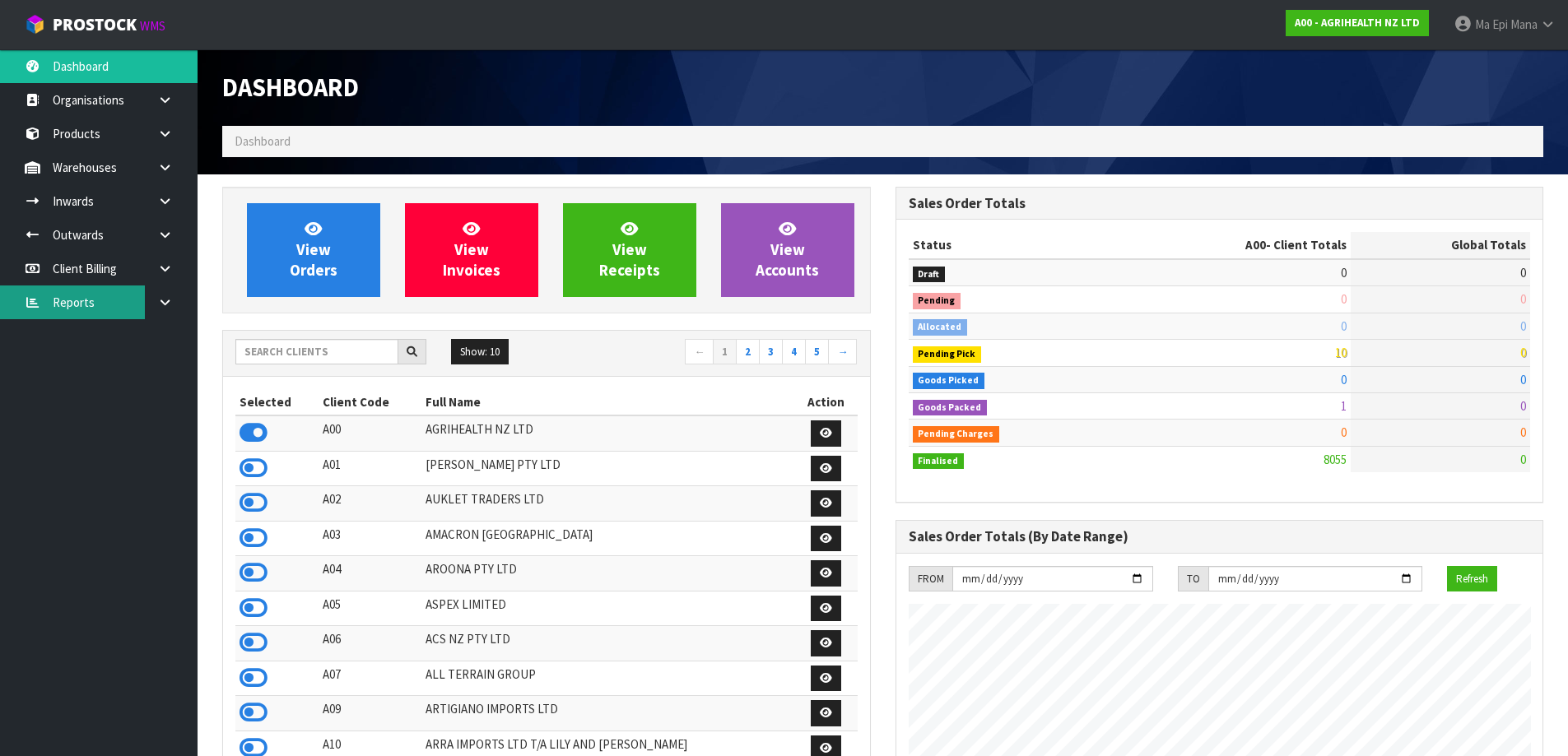
scroll to position [1247, 672]
click at [292, 361] on input "text" at bounding box center [317, 352] width 163 height 26
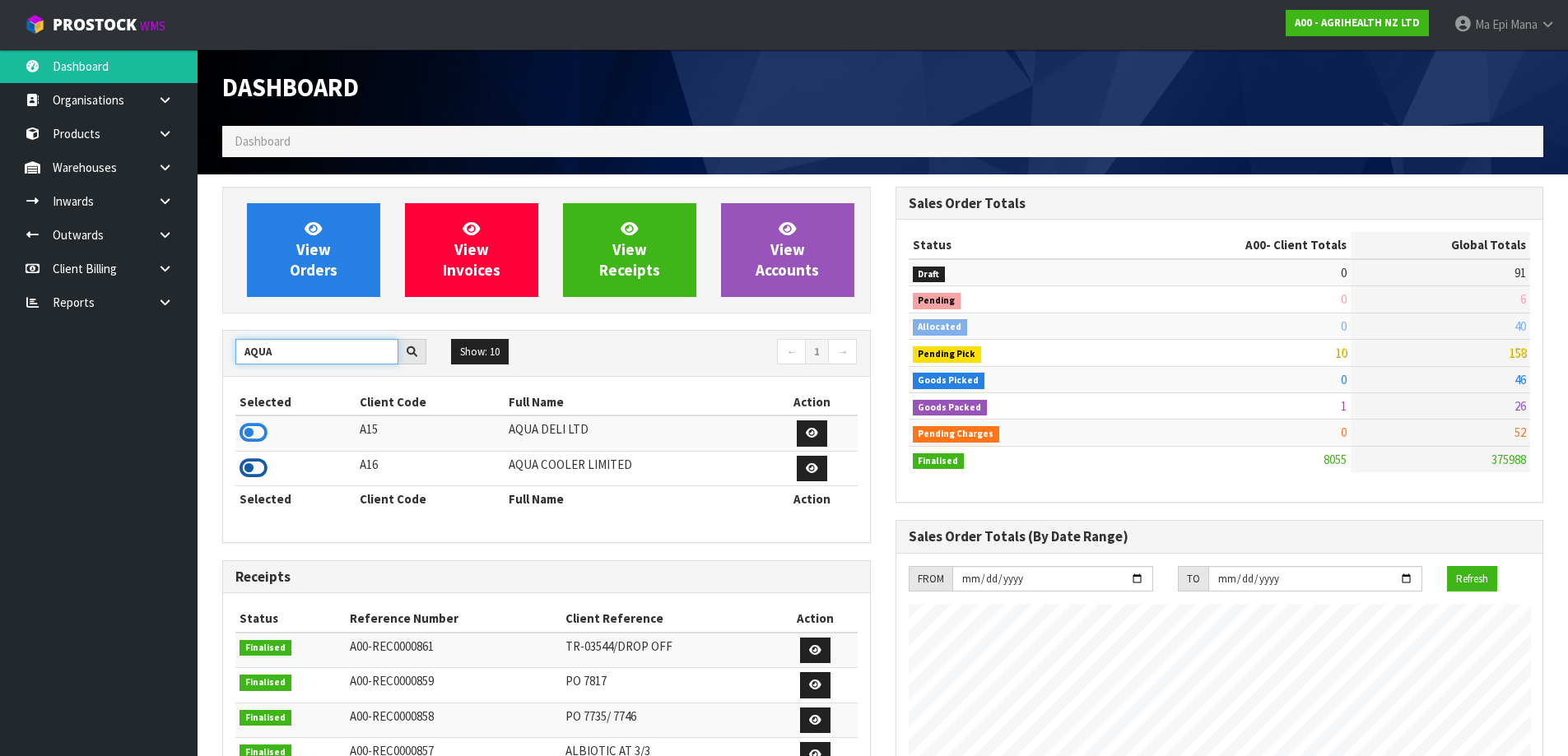
type input "AQUA"
click at [252, 466] on icon at bounding box center [253, 468] width 28 height 25
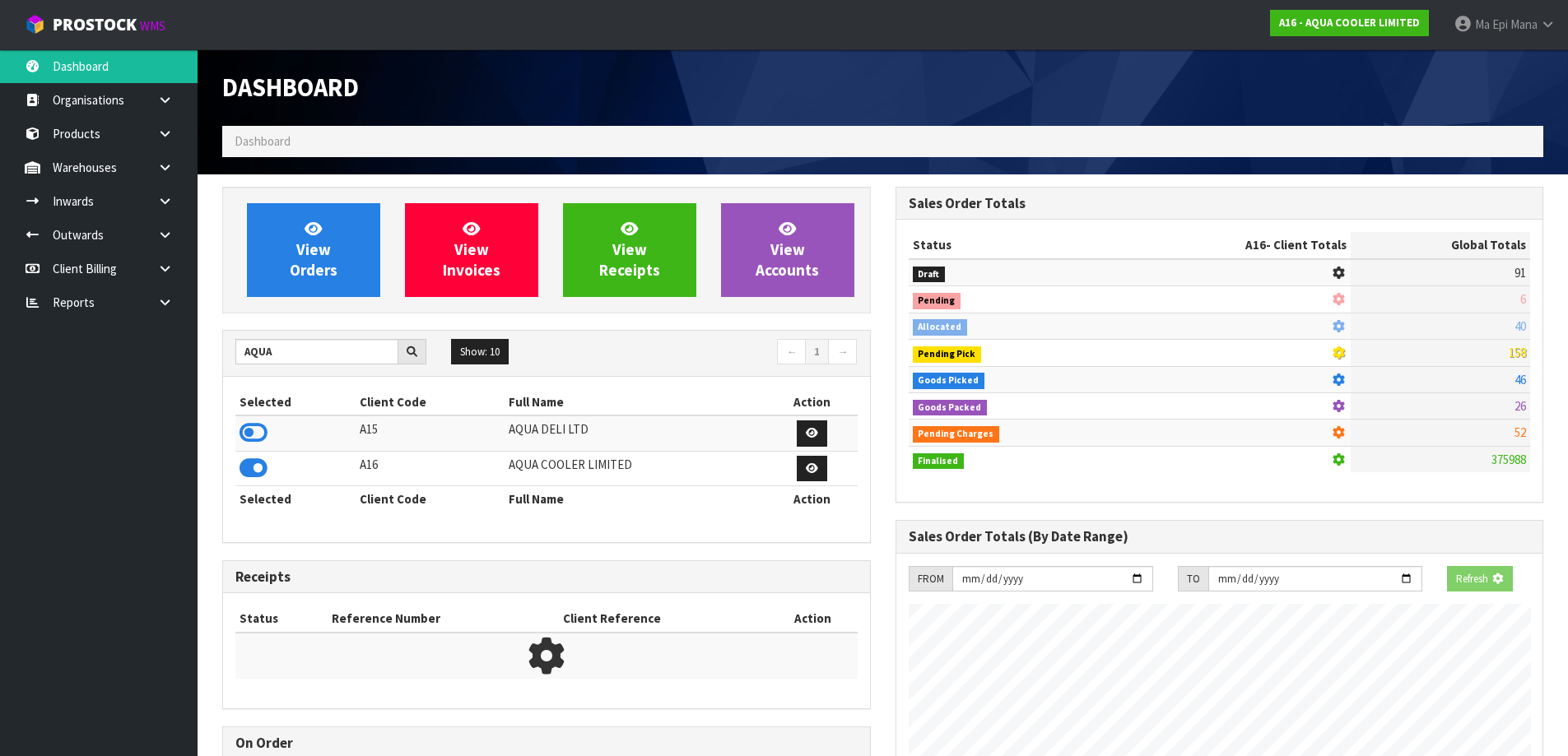
scroll to position [821930, 822466]
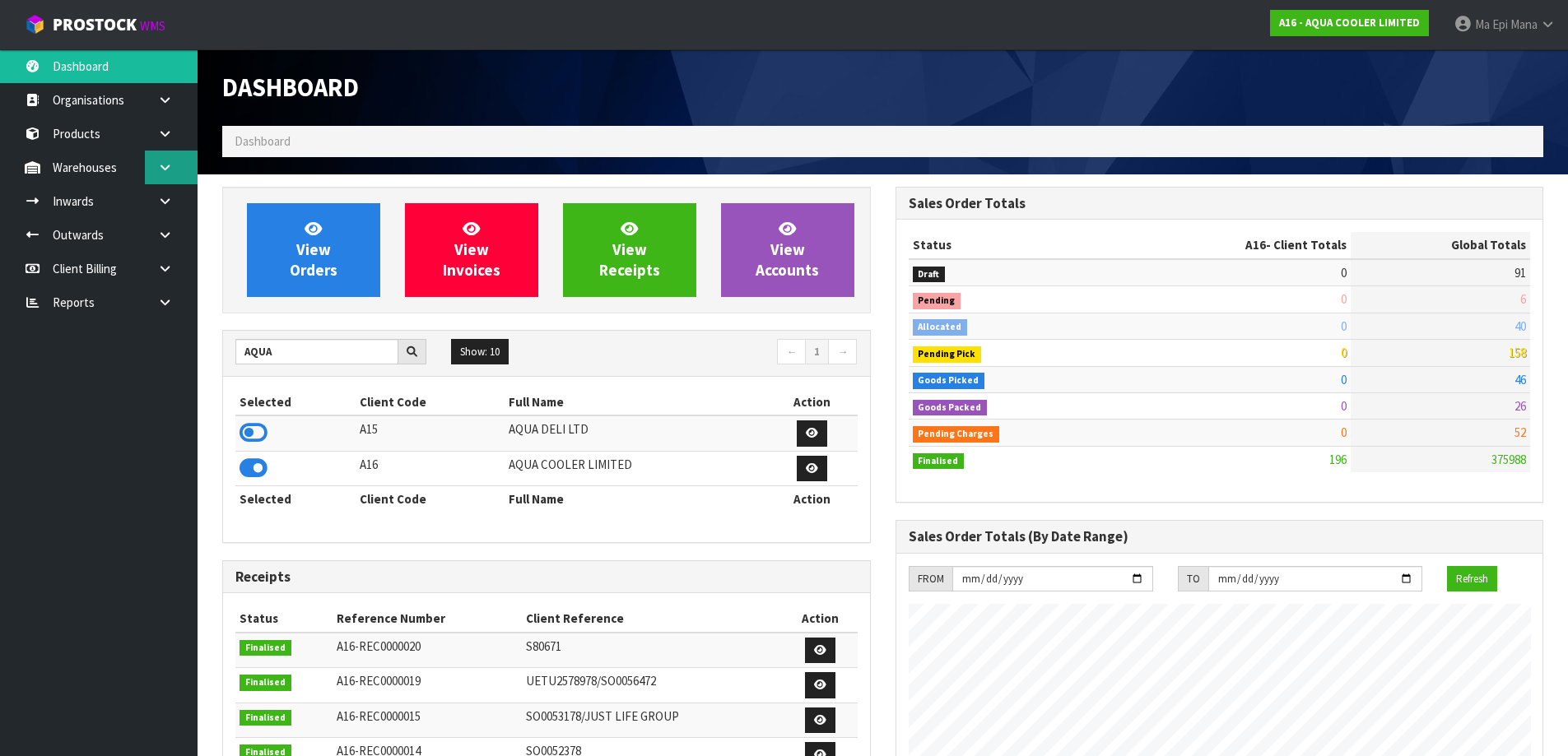
click at [164, 164] on icon at bounding box center [165, 167] width 15 height 12
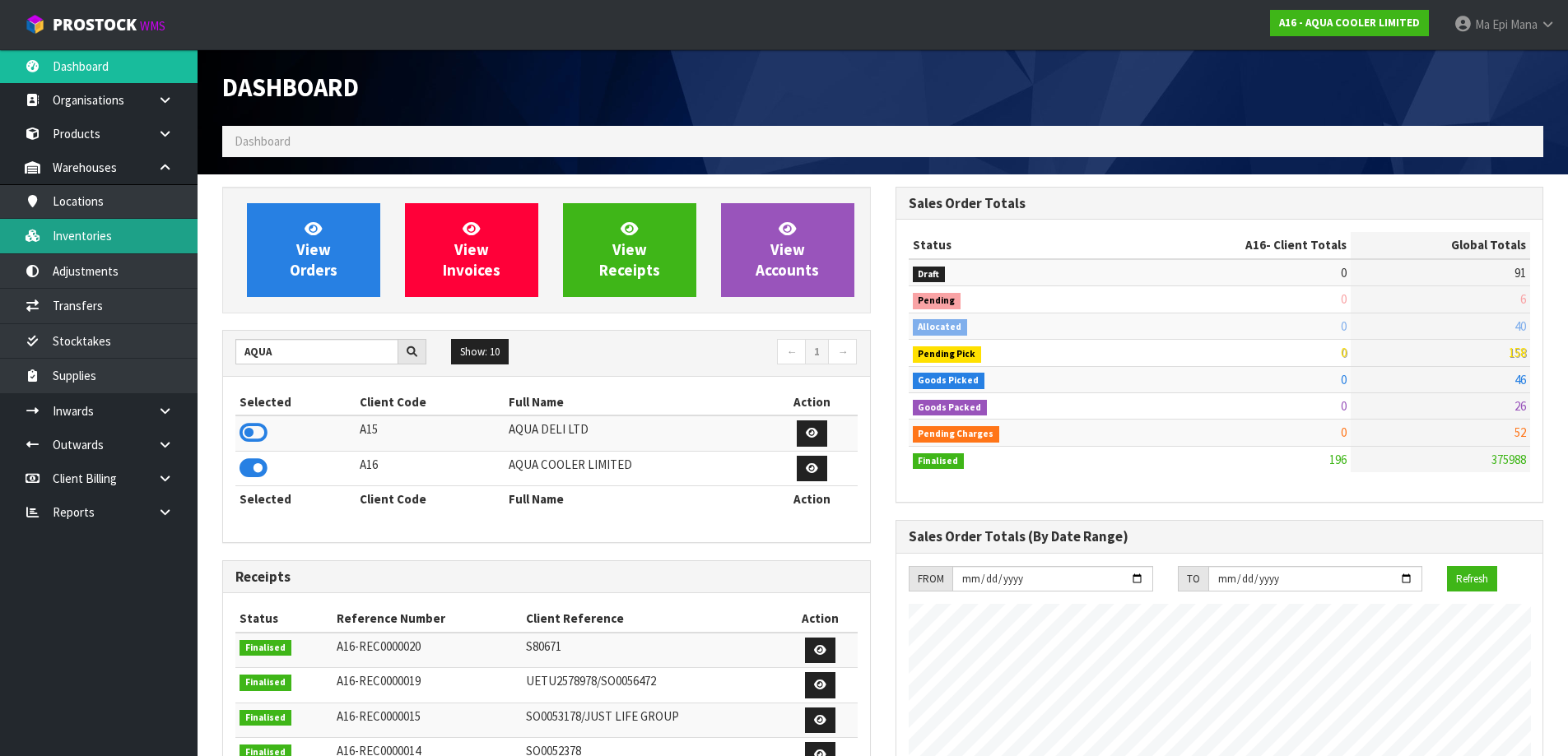
click at [141, 224] on link "Inventories" at bounding box center [98, 235] width 198 height 33
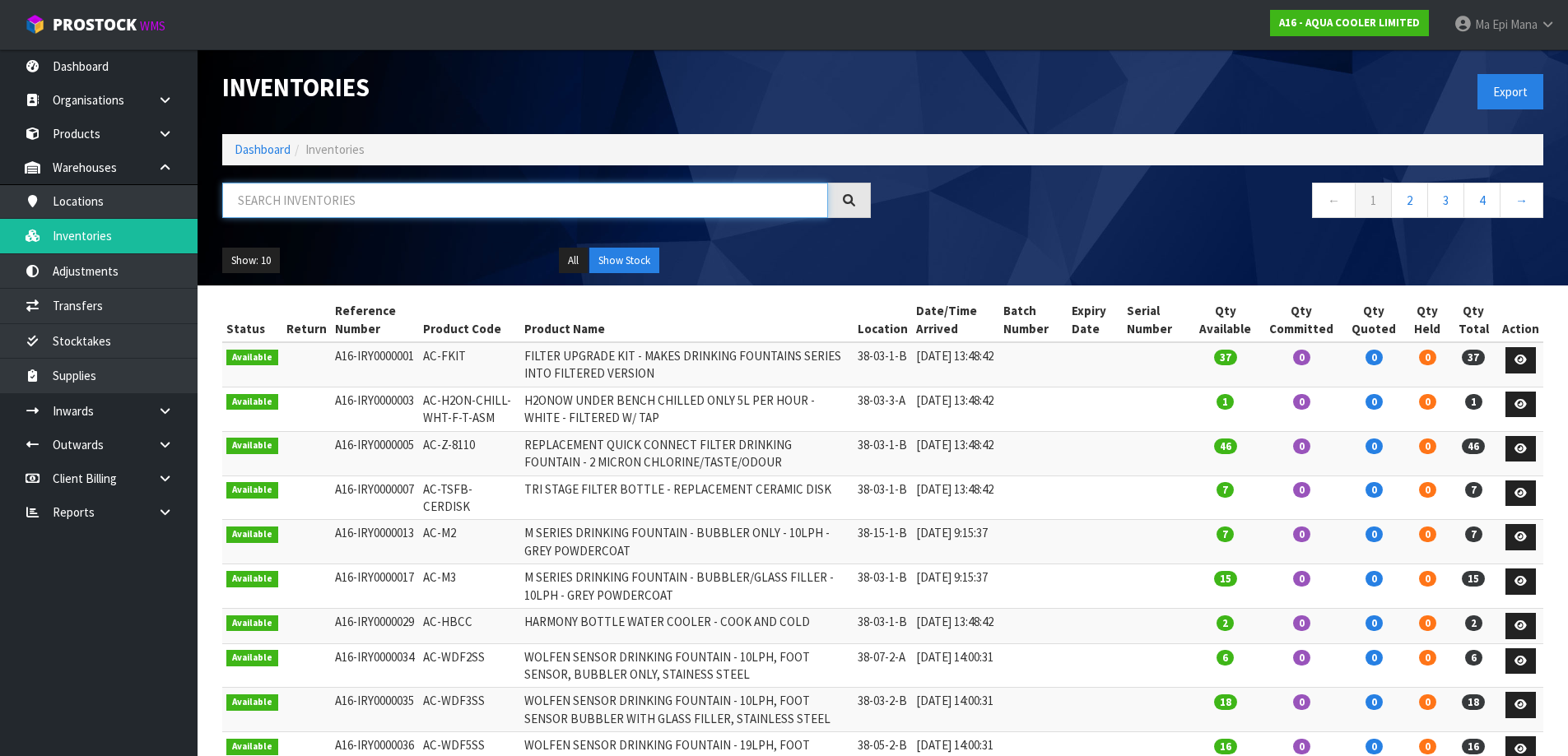
click at [331, 197] on input "text" at bounding box center [525, 199] width 605 height 35
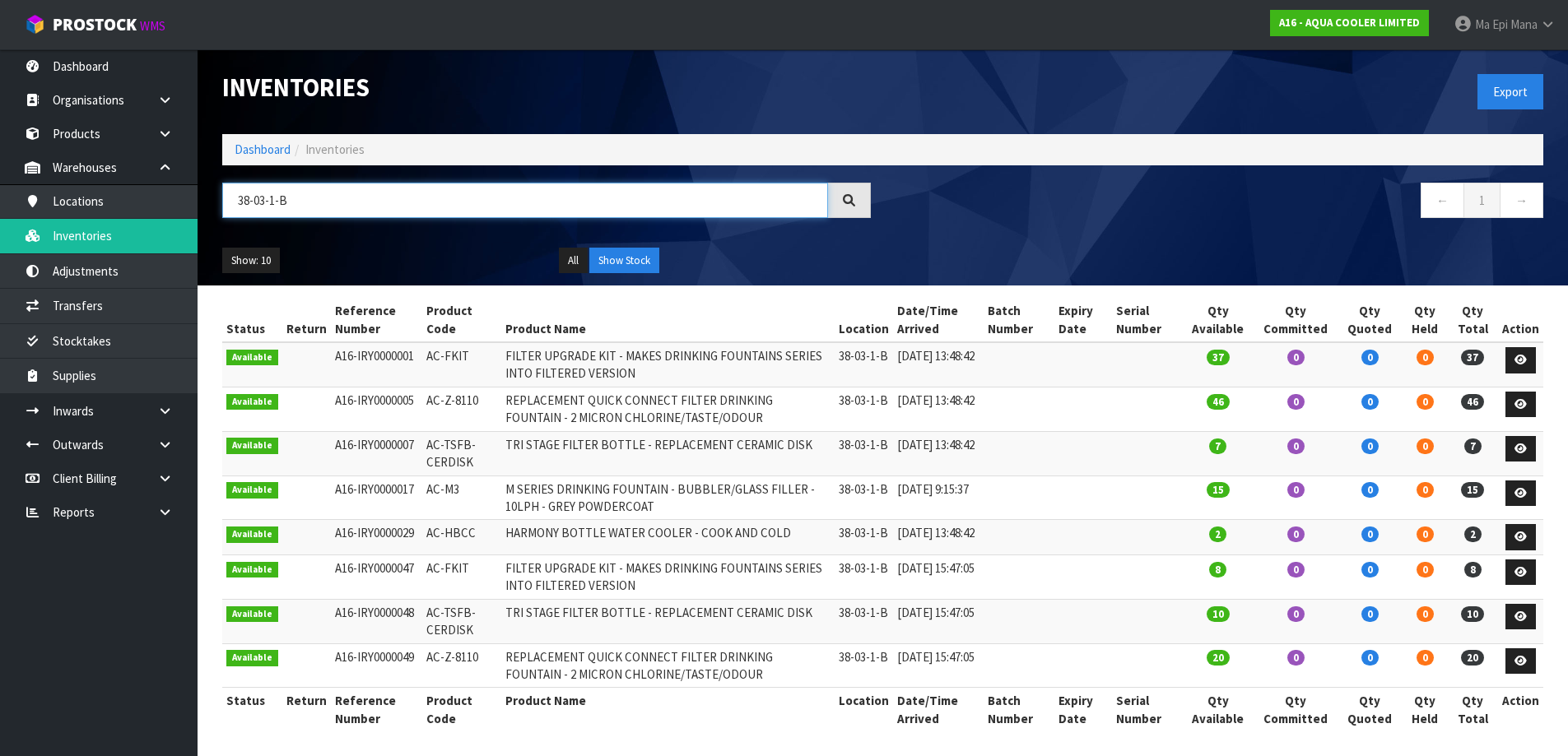
click at [258, 206] on input "38-03-1-B" at bounding box center [525, 199] width 605 height 35
type input "38-03-1-B"
click at [135, 293] on link "Transfers" at bounding box center [98, 305] width 198 height 33
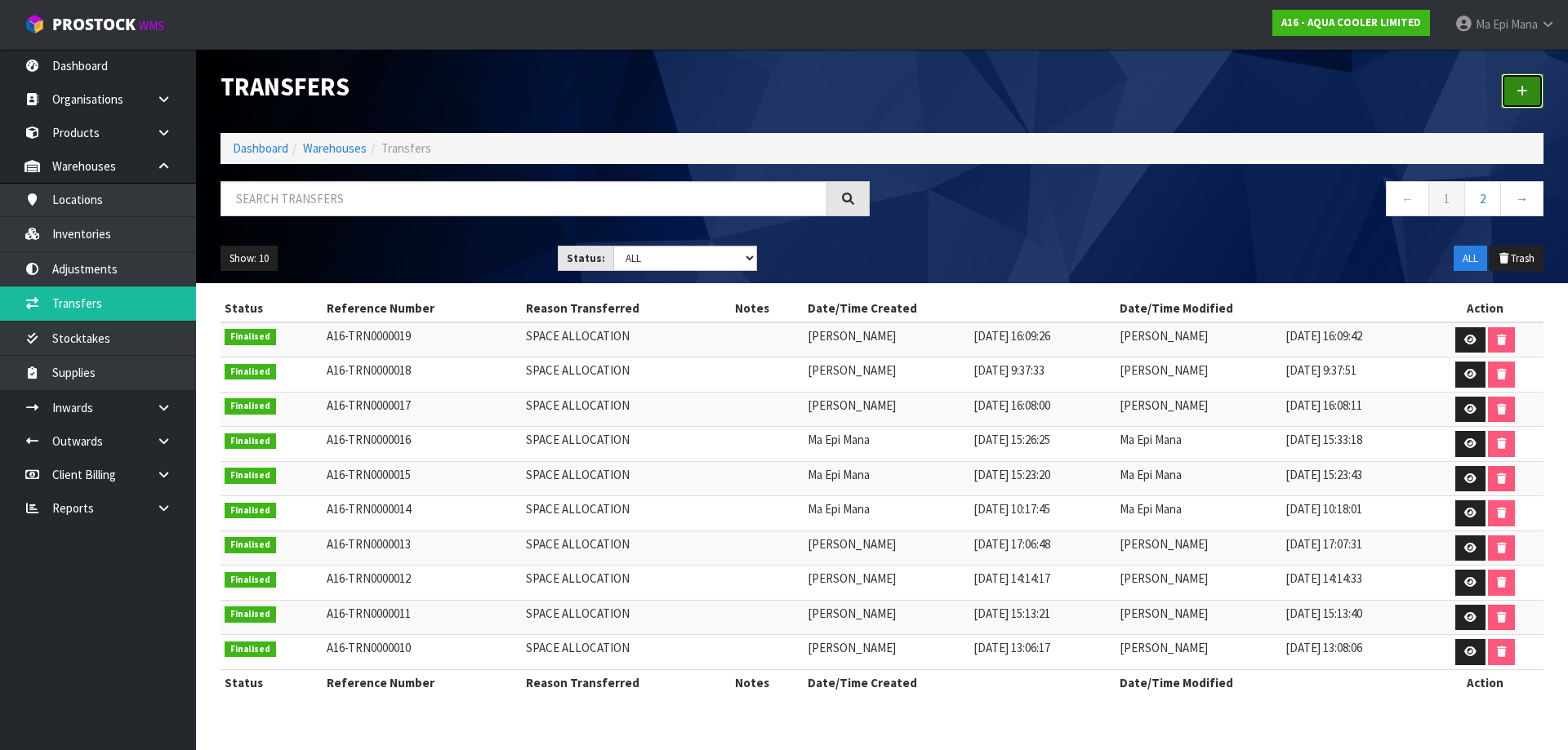
click at [1502, 93] on link at bounding box center [1522, 91] width 42 height 35
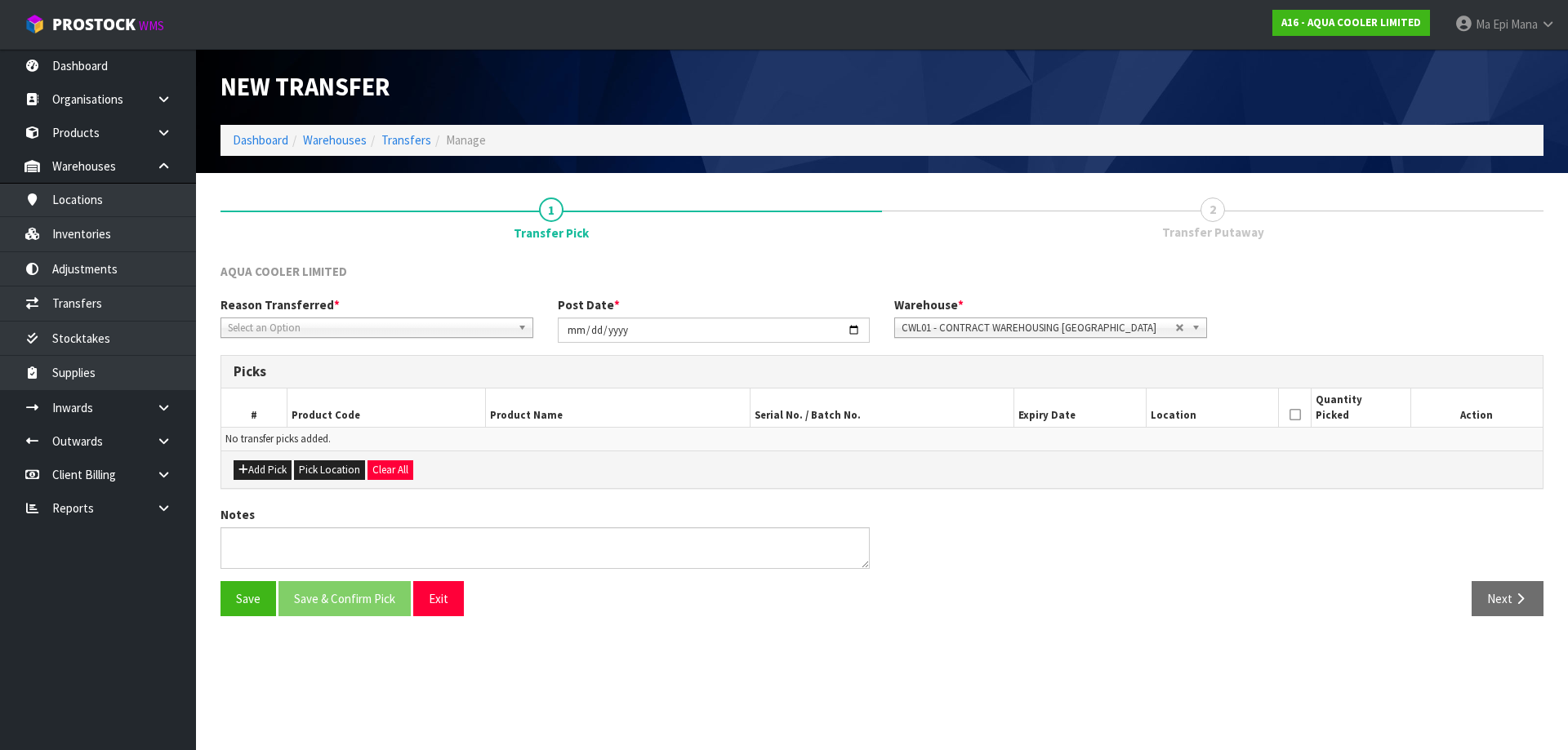
click at [324, 320] on span "Select an Option" at bounding box center [369, 328] width 284 height 20
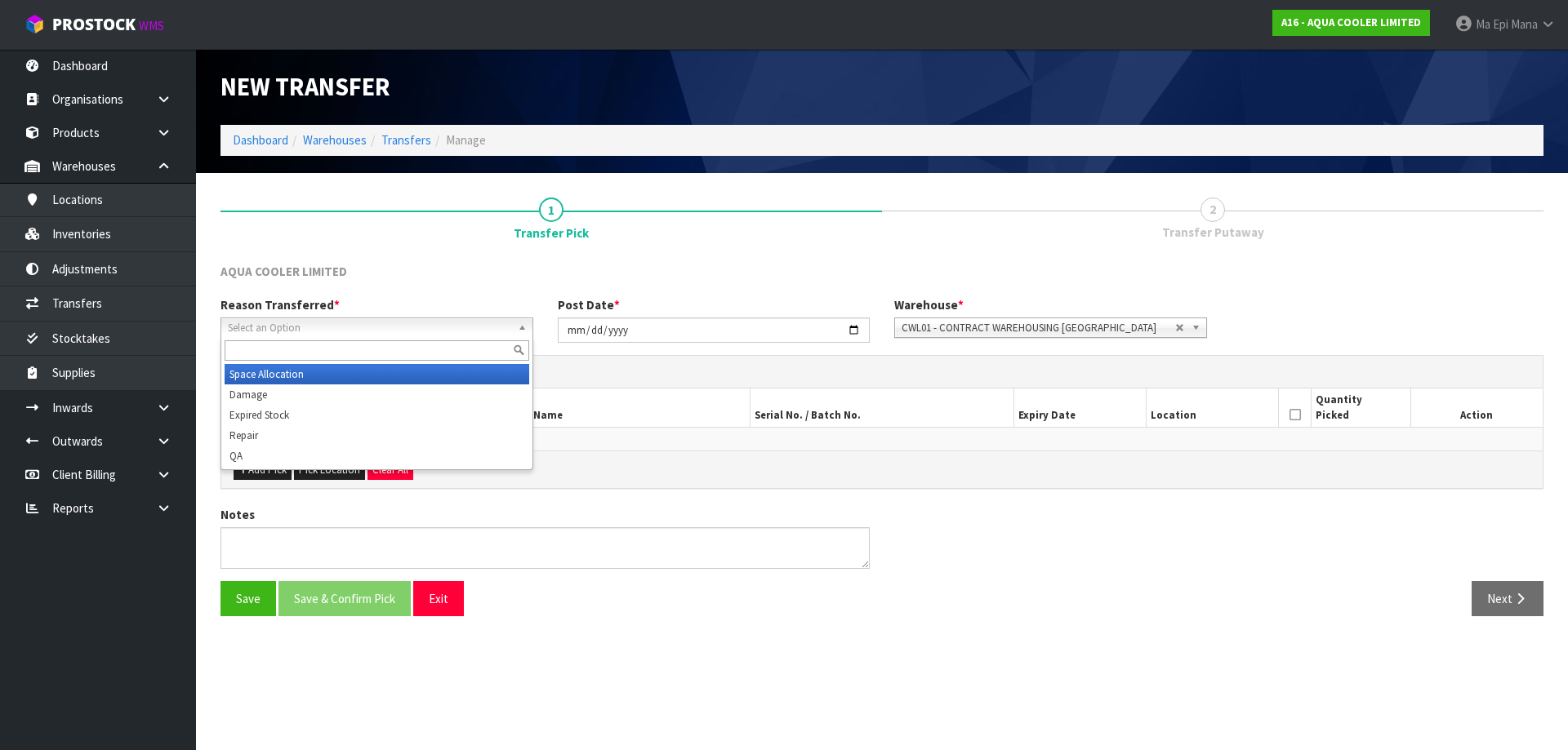
click at [287, 378] on li "Space Allocation" at bounding box center [376, 375] width 305 height 20
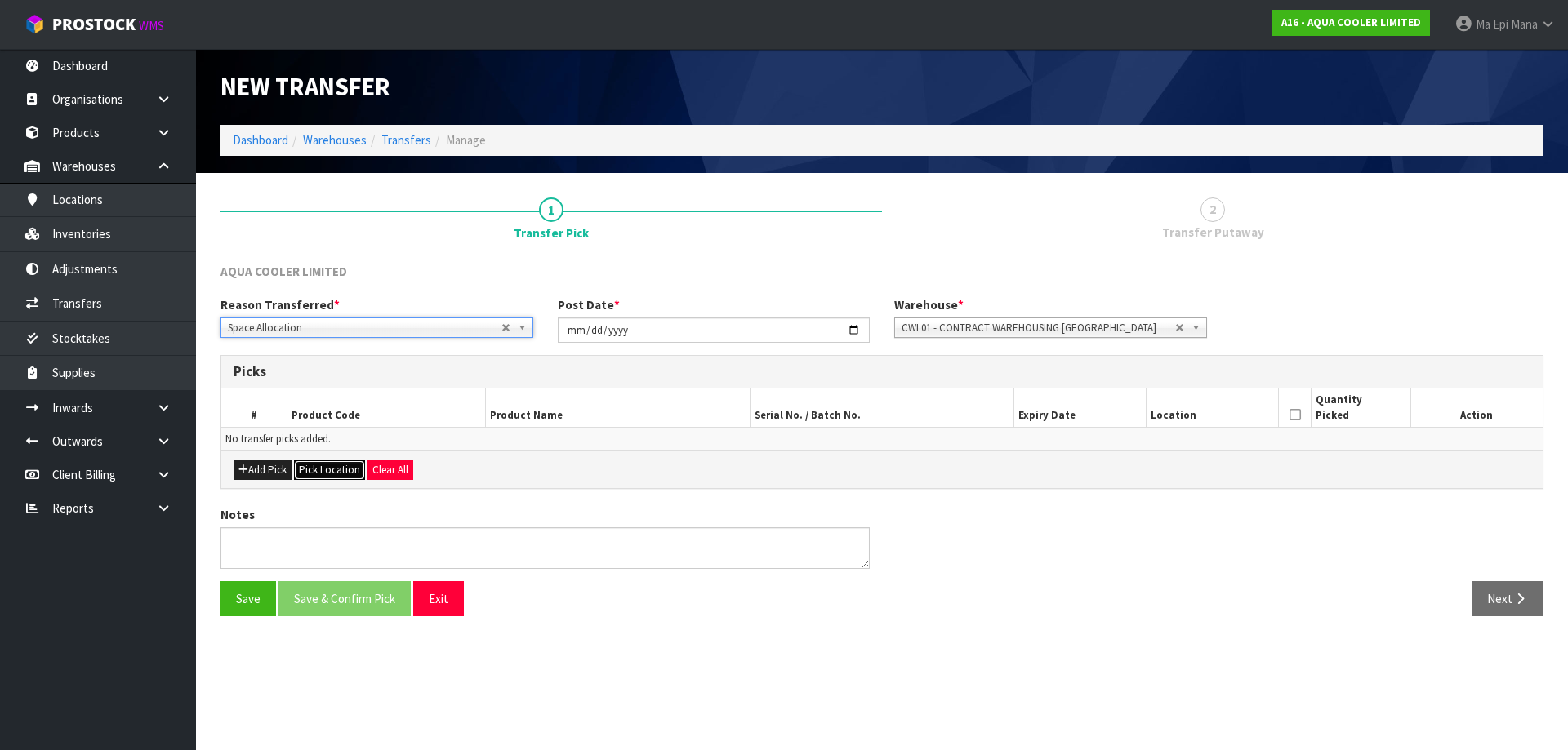
click at [322, 463] on button "Pick Location" at bounding box center [330, 470] width 71 height 20
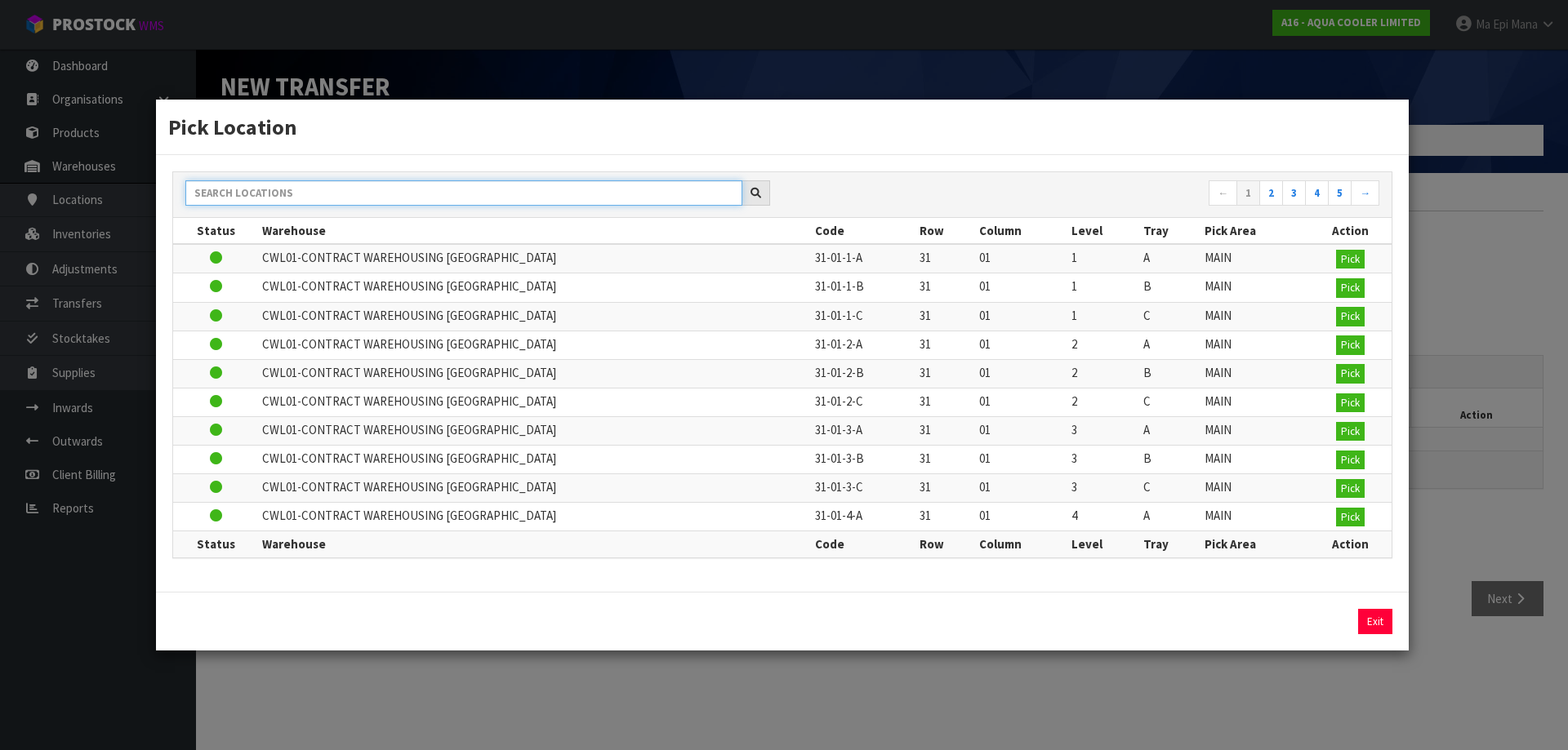
click at [369, 197] on input "text" at bounding box center [464, 193] width 557 height 25
paste input "38-03-1-B"
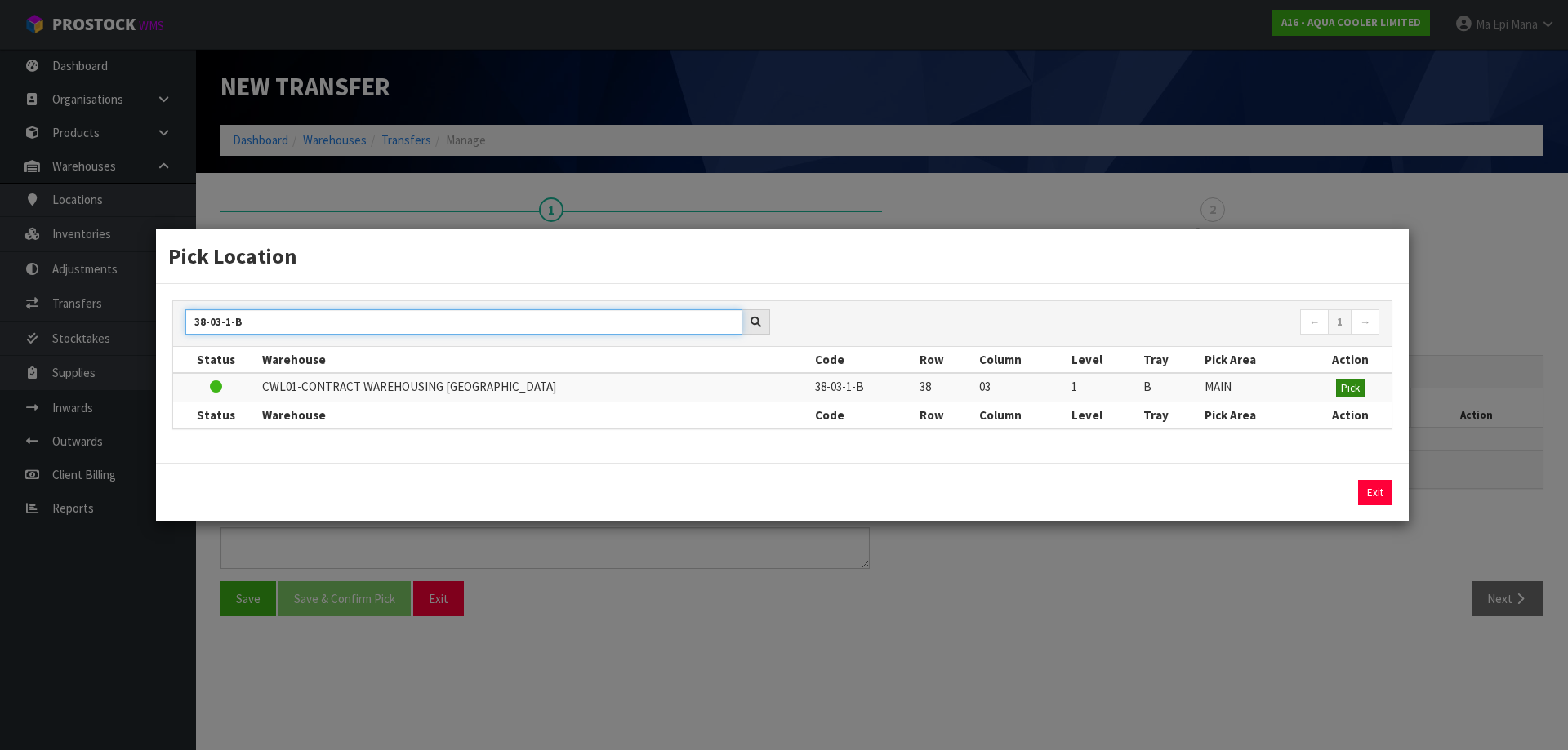
type input "38-03-1-B"
click at [1353, 384] on span "Pick" at bounding box center [1350, 388] width 19 height 14
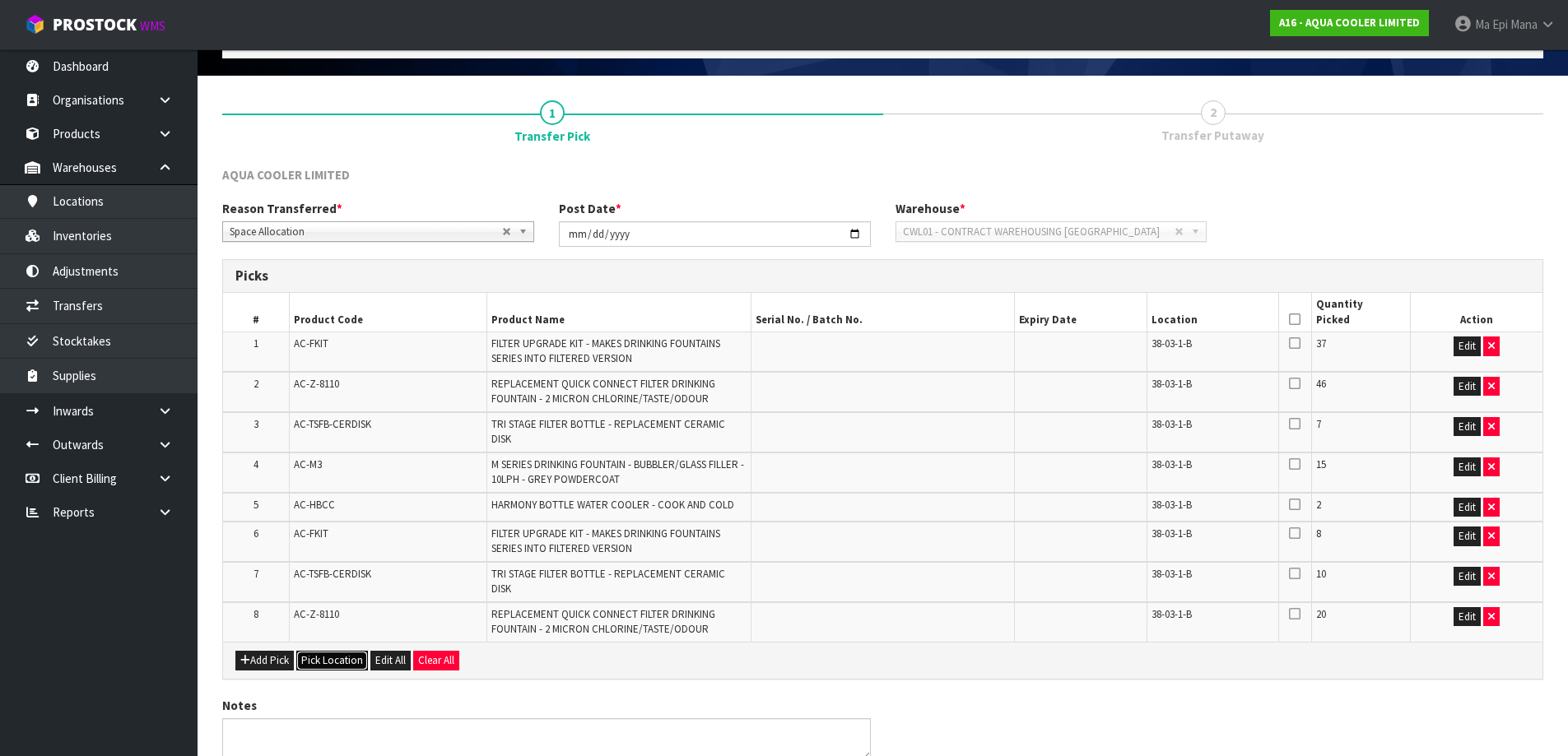
scroll to position [154, 0]
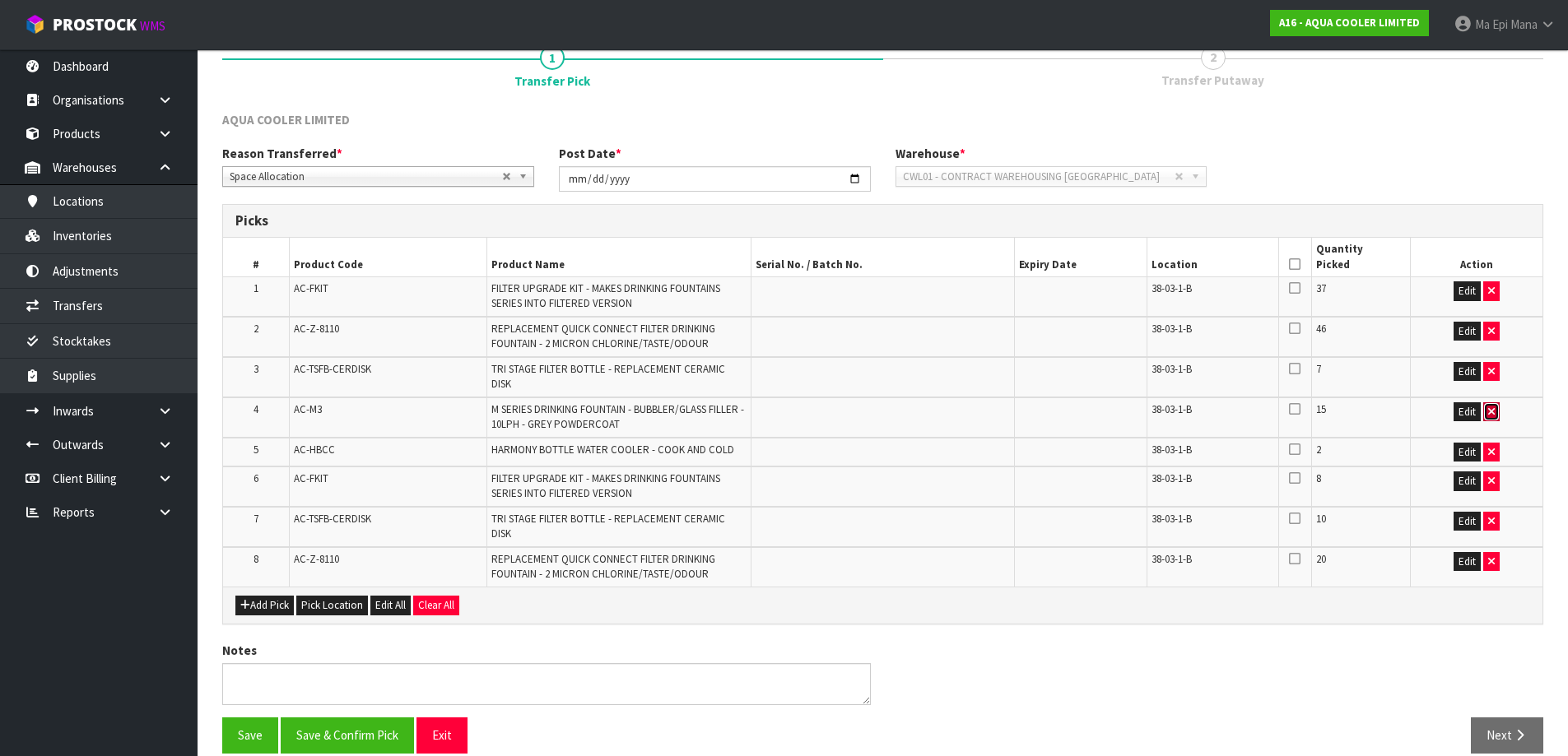
click at [1495, 407] on icon "button" at bounding box center [1492, 412] width 7 height 10
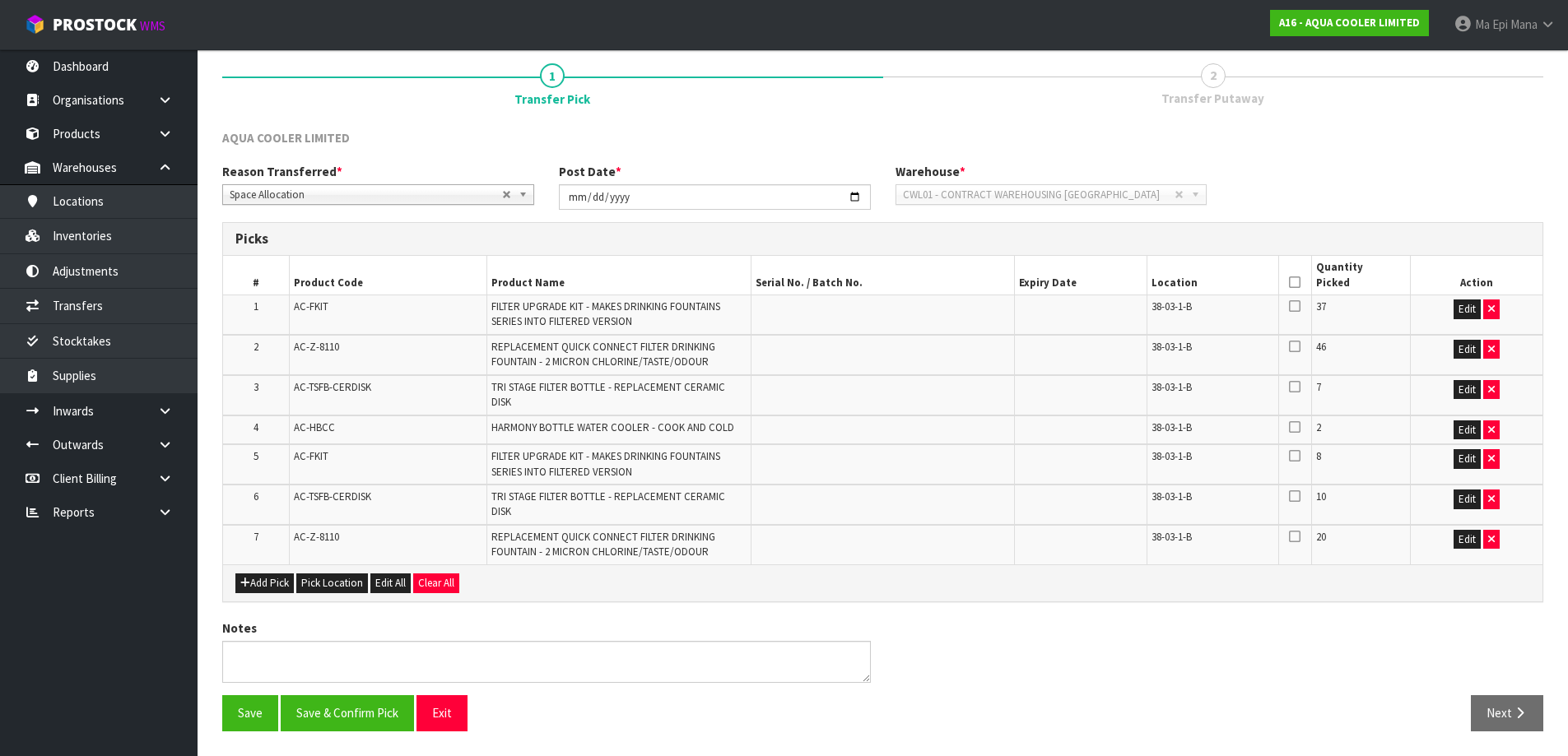
scroll to position [114, 0]
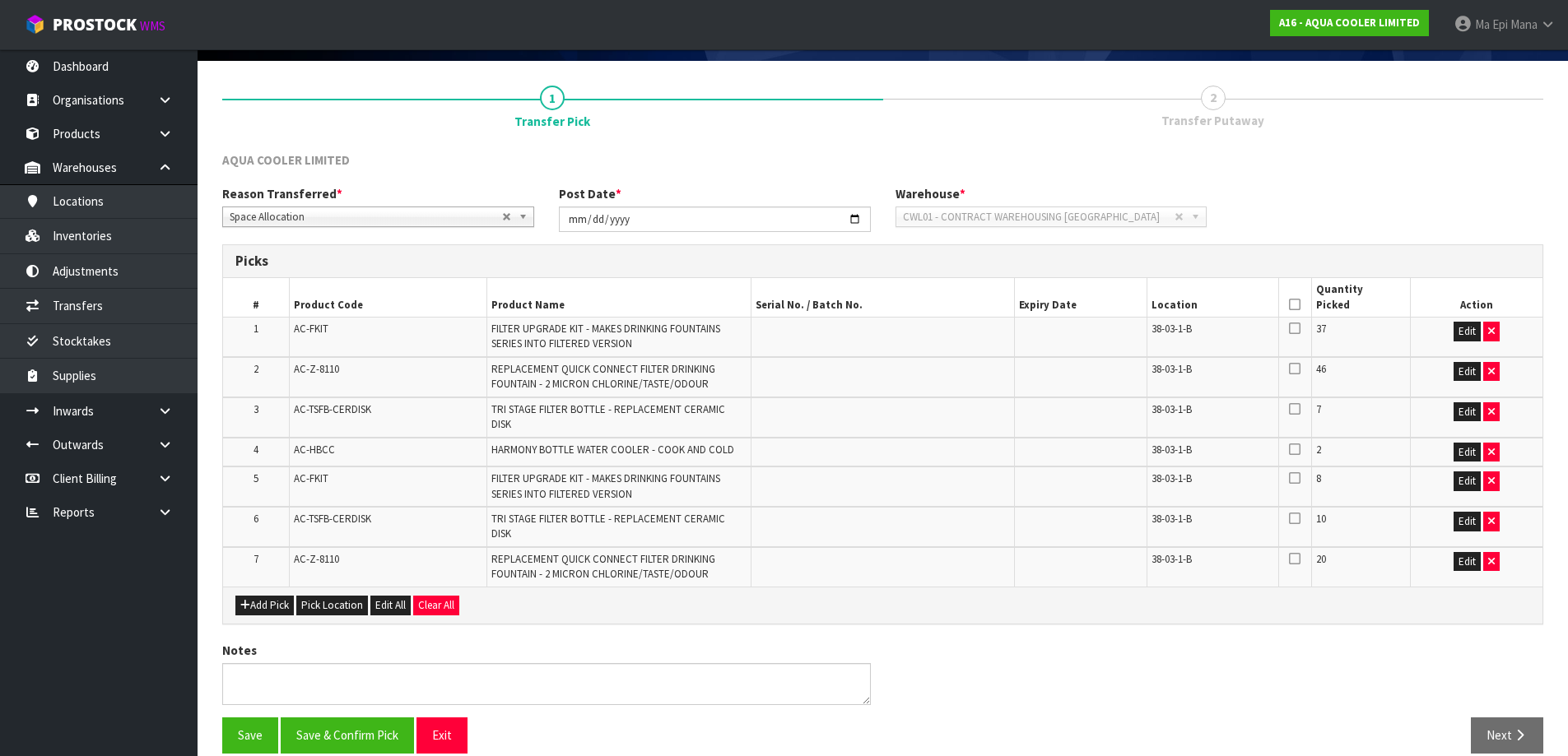
click at [1298, 305] on icon at bounding box center [1294, 305] width 11 height 1
click at [346, 720] on button "Save & Confirm Pick" at bounding box center [348, 735] width 134 height 35
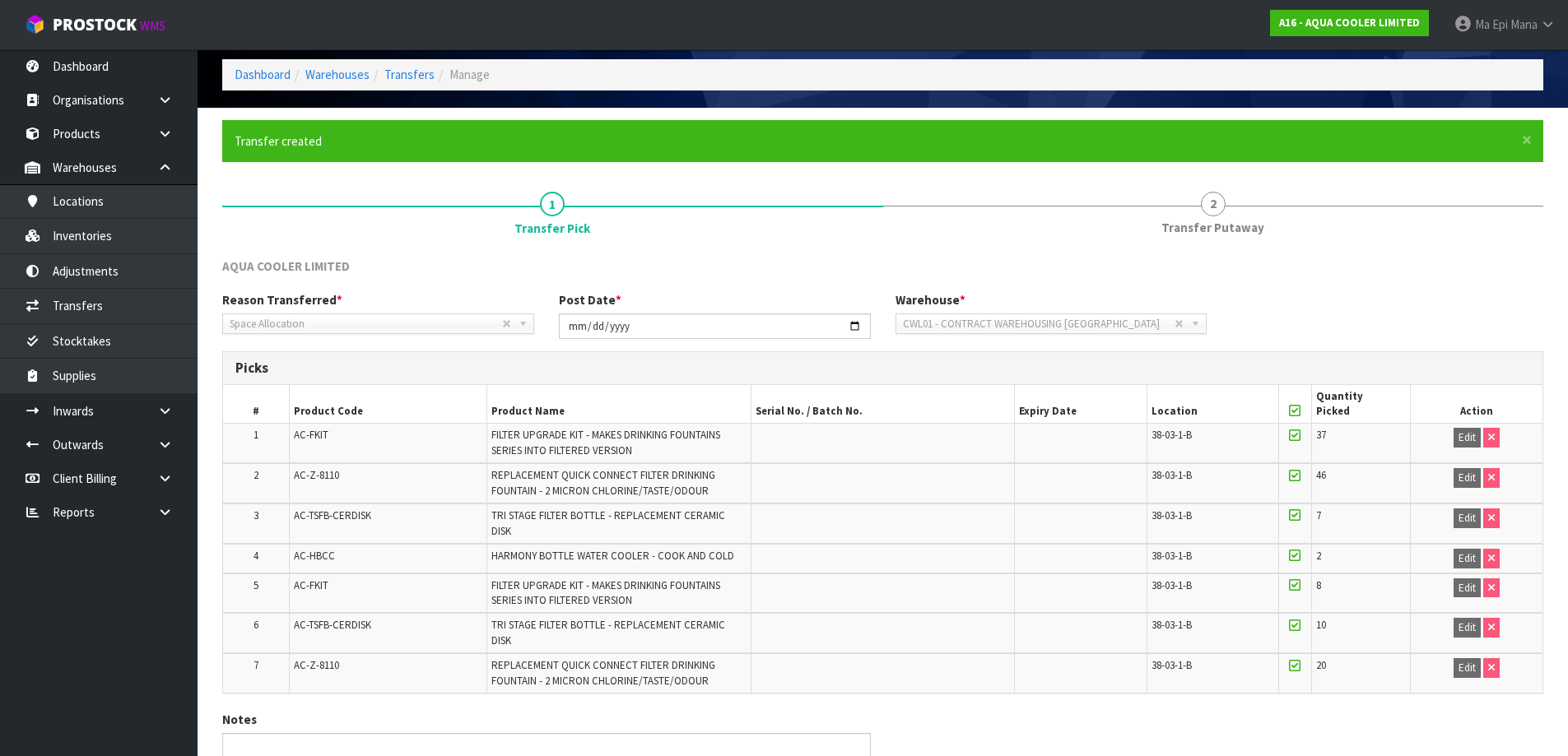
scroll to position [136, 0]
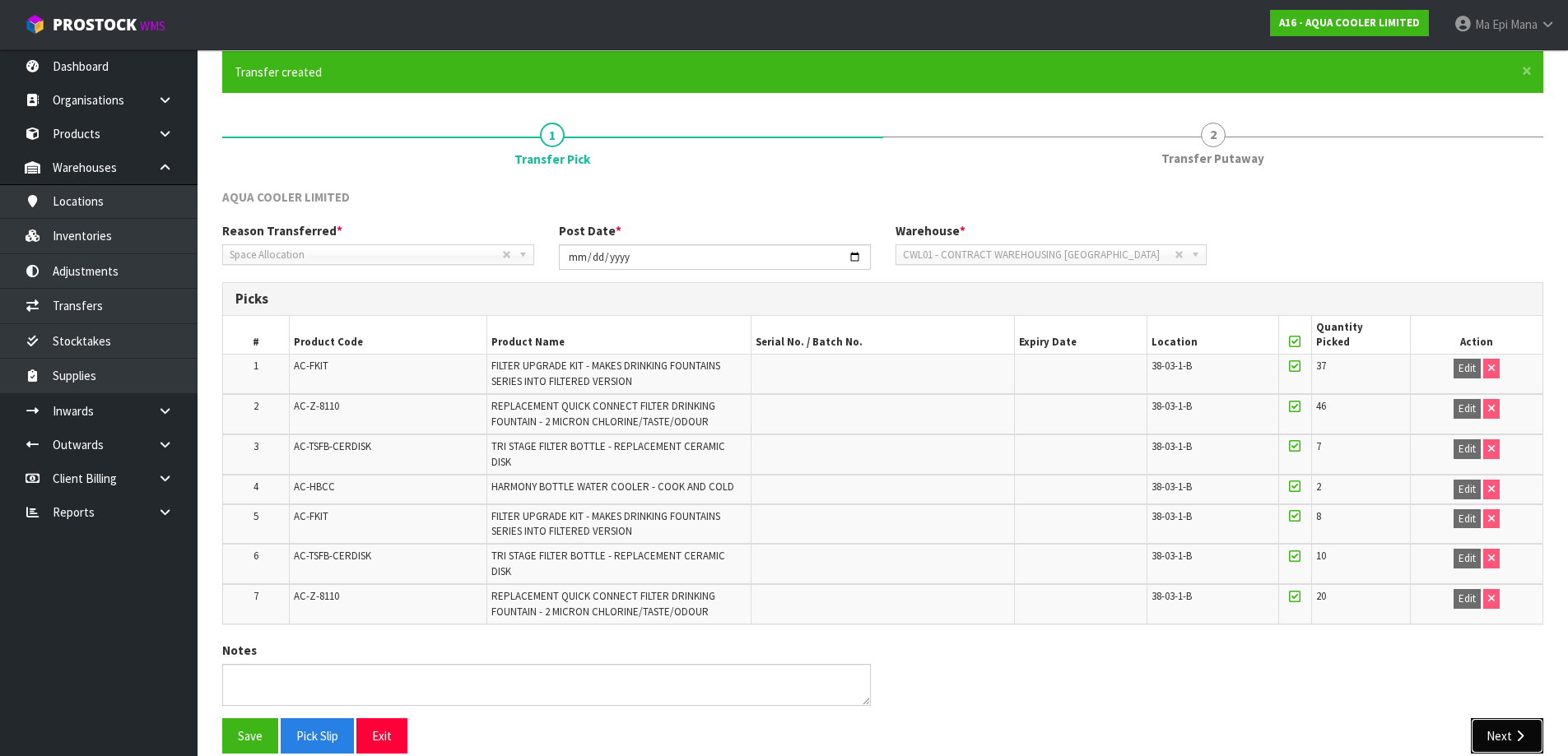
click at [1500, 718] on button "Next" at bounding box center [1507, 735] width 73 height 35
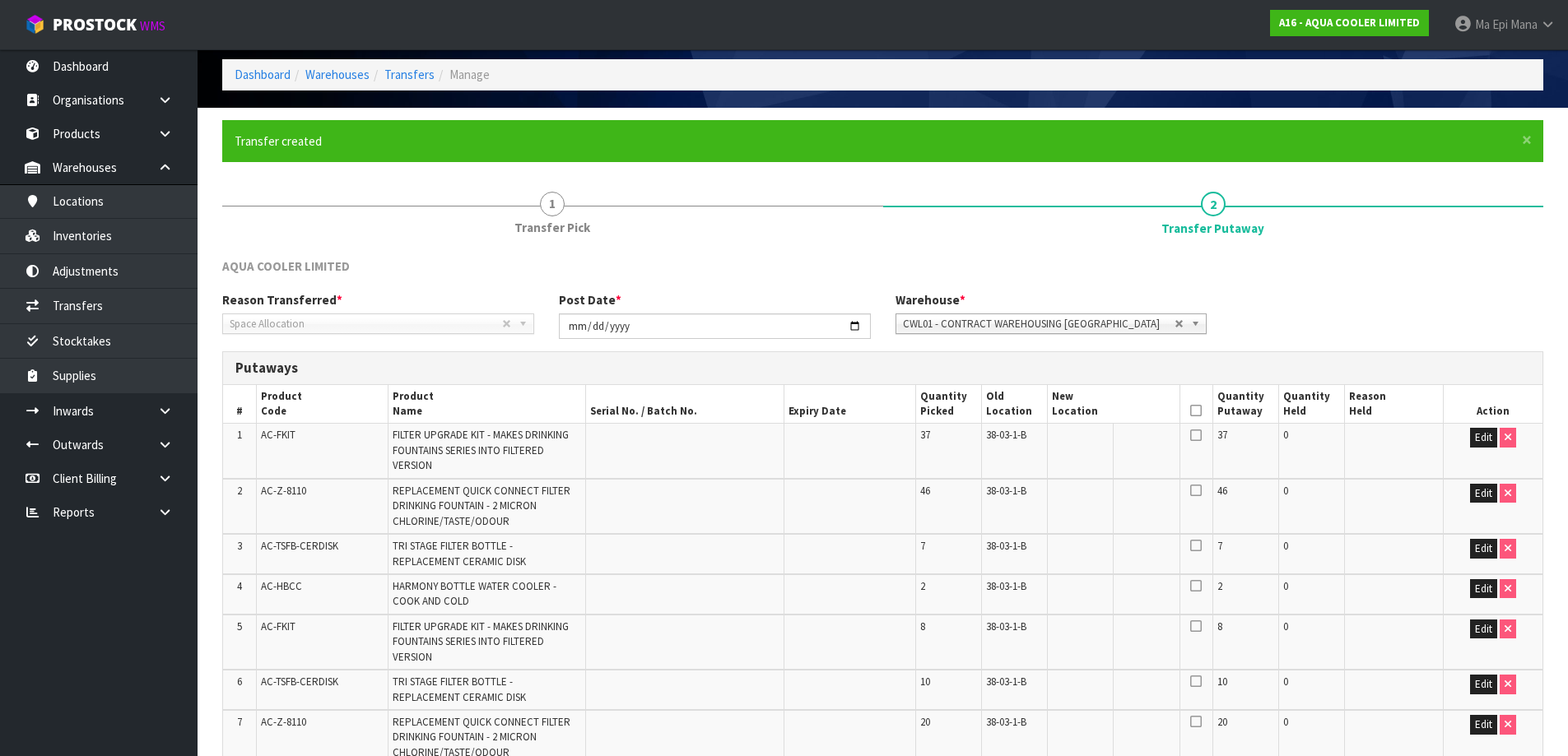
scroll to position [164, 0]
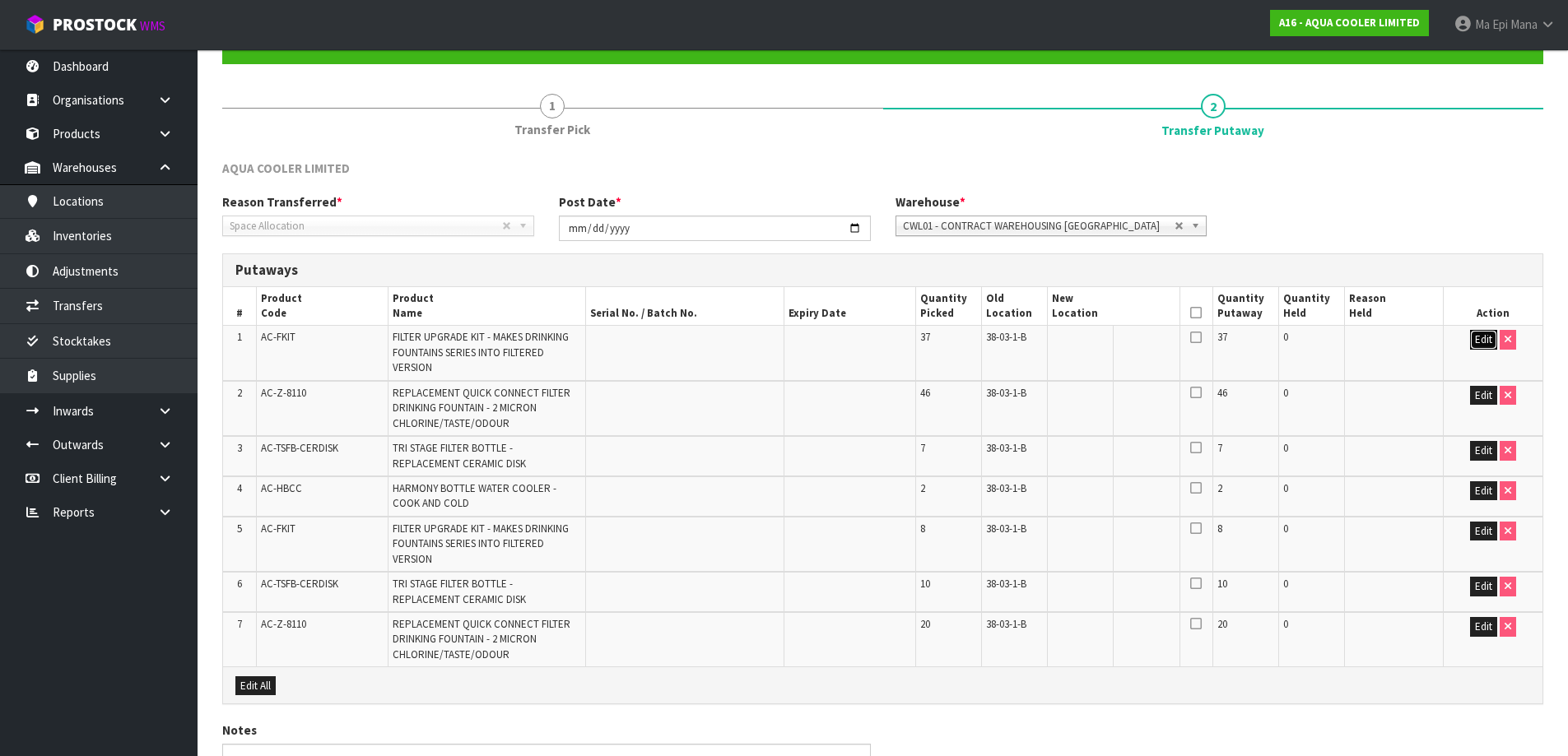
click at [1478, 337] on button "Edit" at bounding box center [1484, 339] width 27 height 20
click at [1120, 341] on input "text" at bounding box center [1103, 340] width 103 height 21
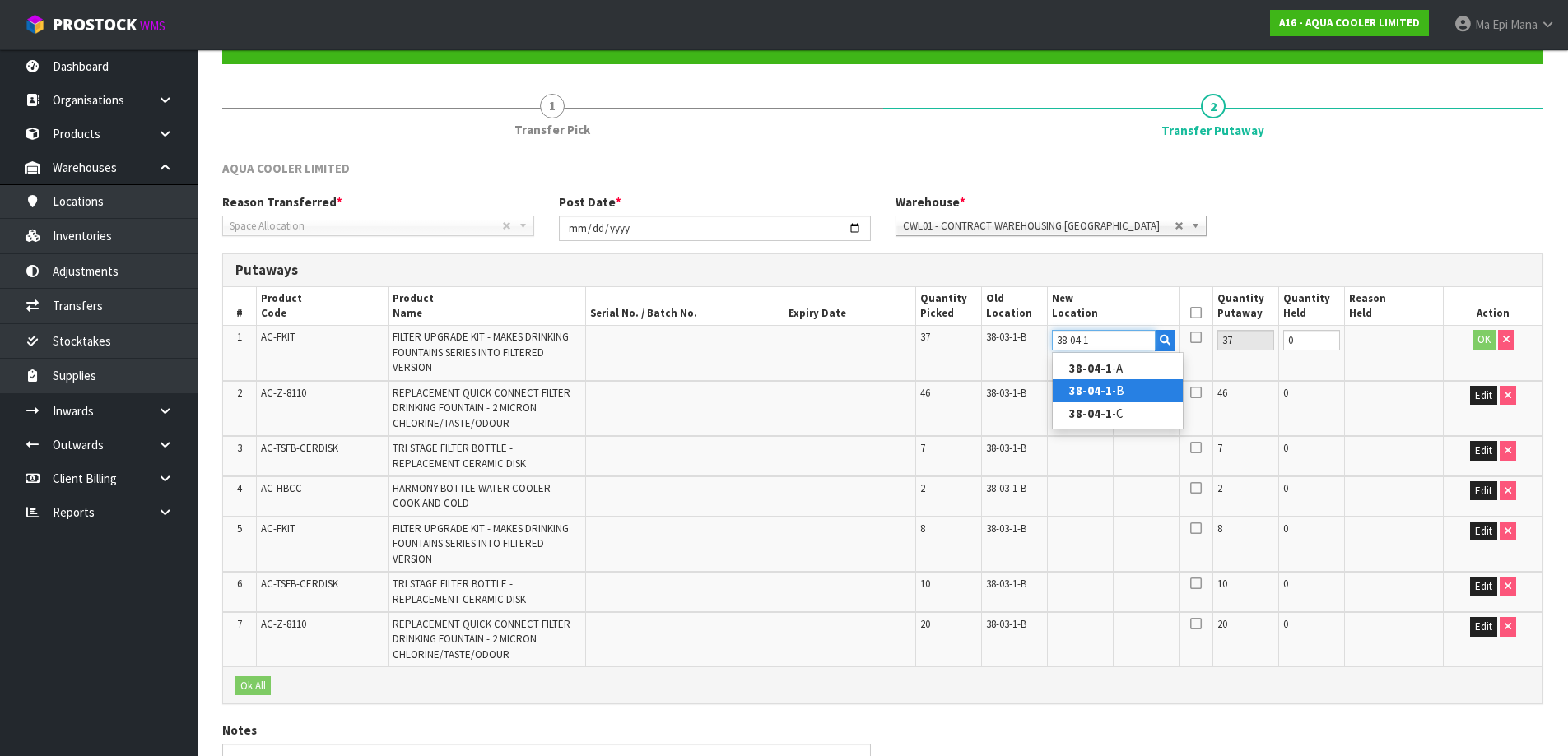
type input "38-04-1"
click at [1118, 390] on link "38-04-1 -B" at bounding box center [1118, 390] width 130 height 22
type input "38-04-1-B"
click at [1478, 339] on button "OK" at bounding box center [1484, 339] width 23 height 20
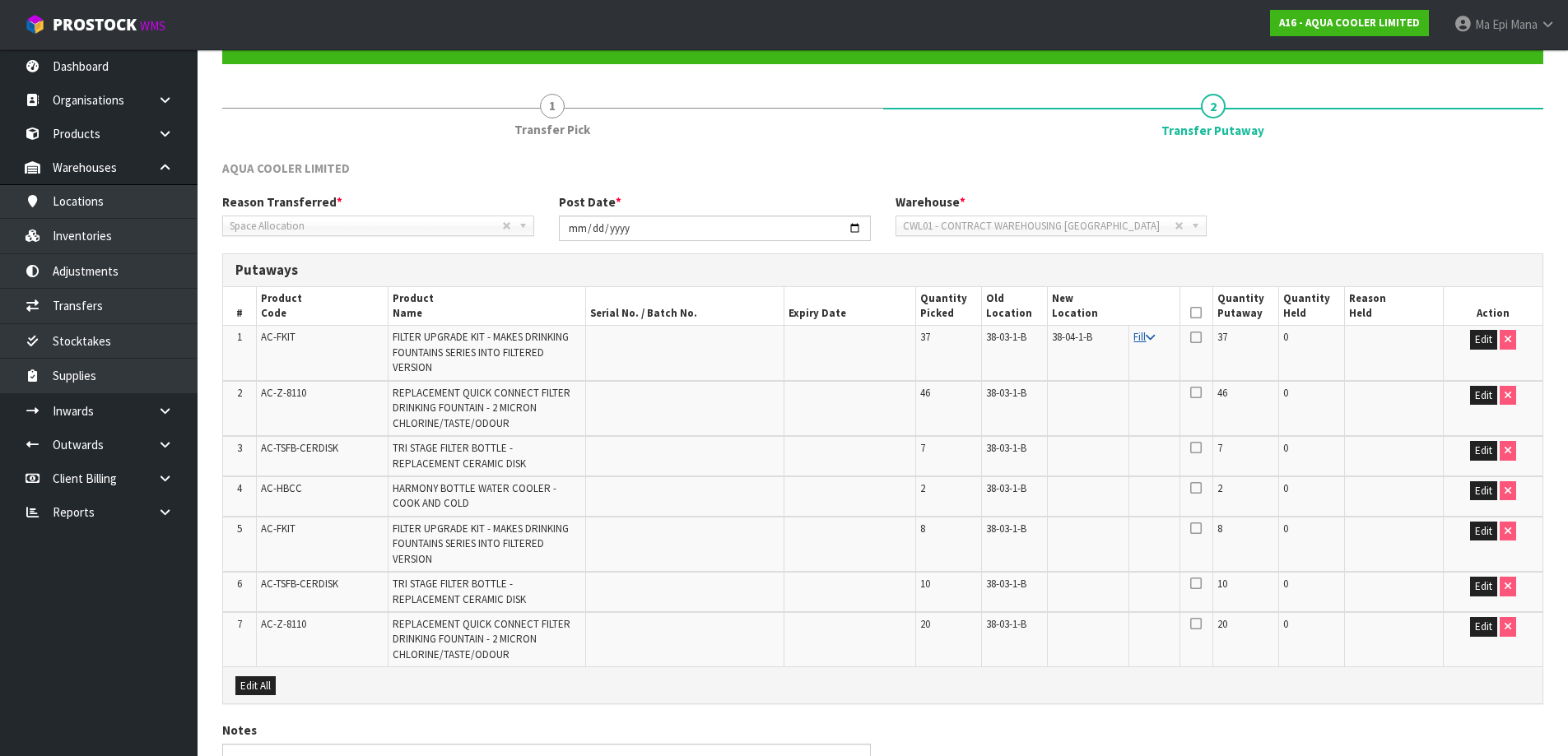
click at [1140, 339] on link "Fill" at bounding box center [1144, 336] width 21 height 14
click at [1193, 313] on icon at bounding box center [1195, 313] width 11 height 1
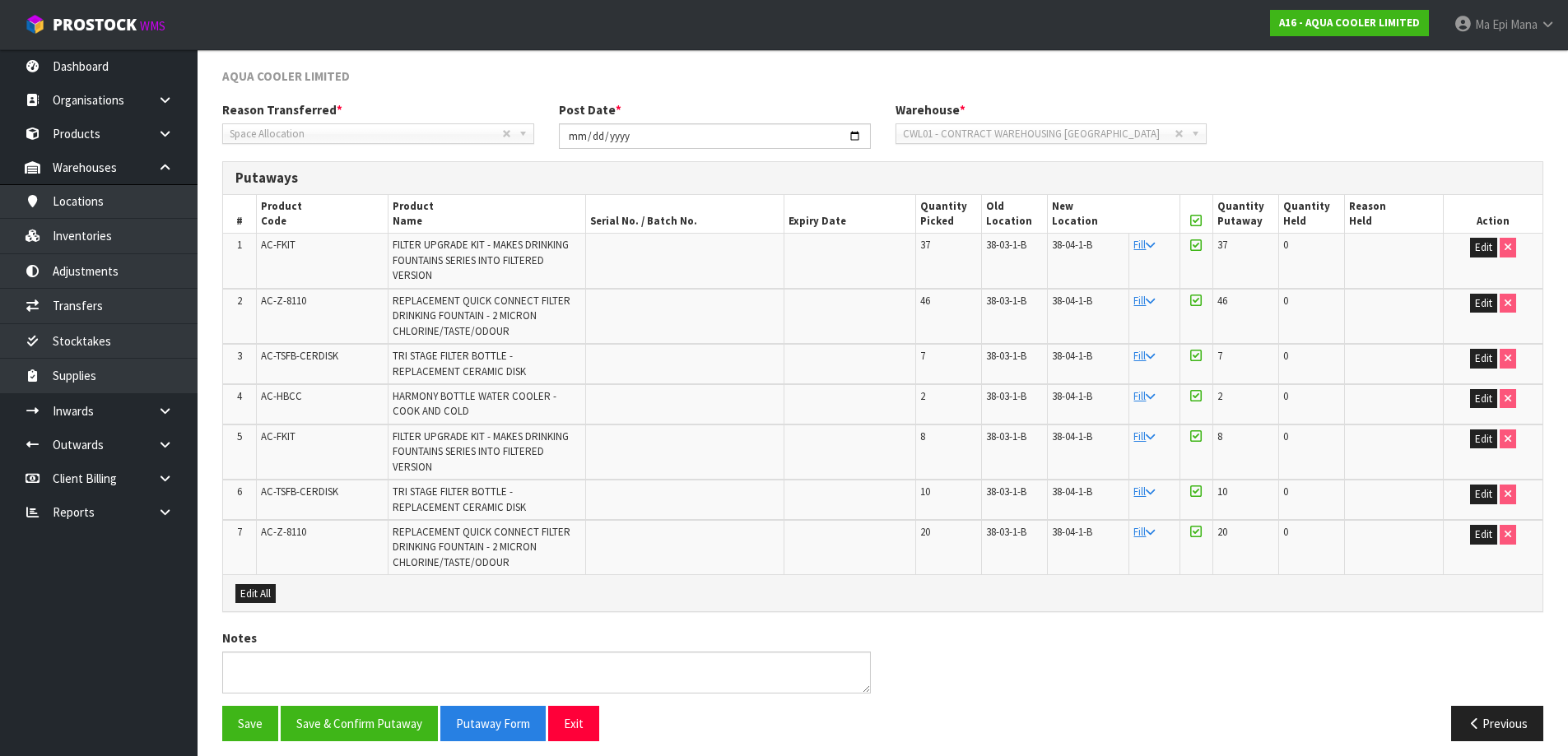
scroll to position [266, 0]
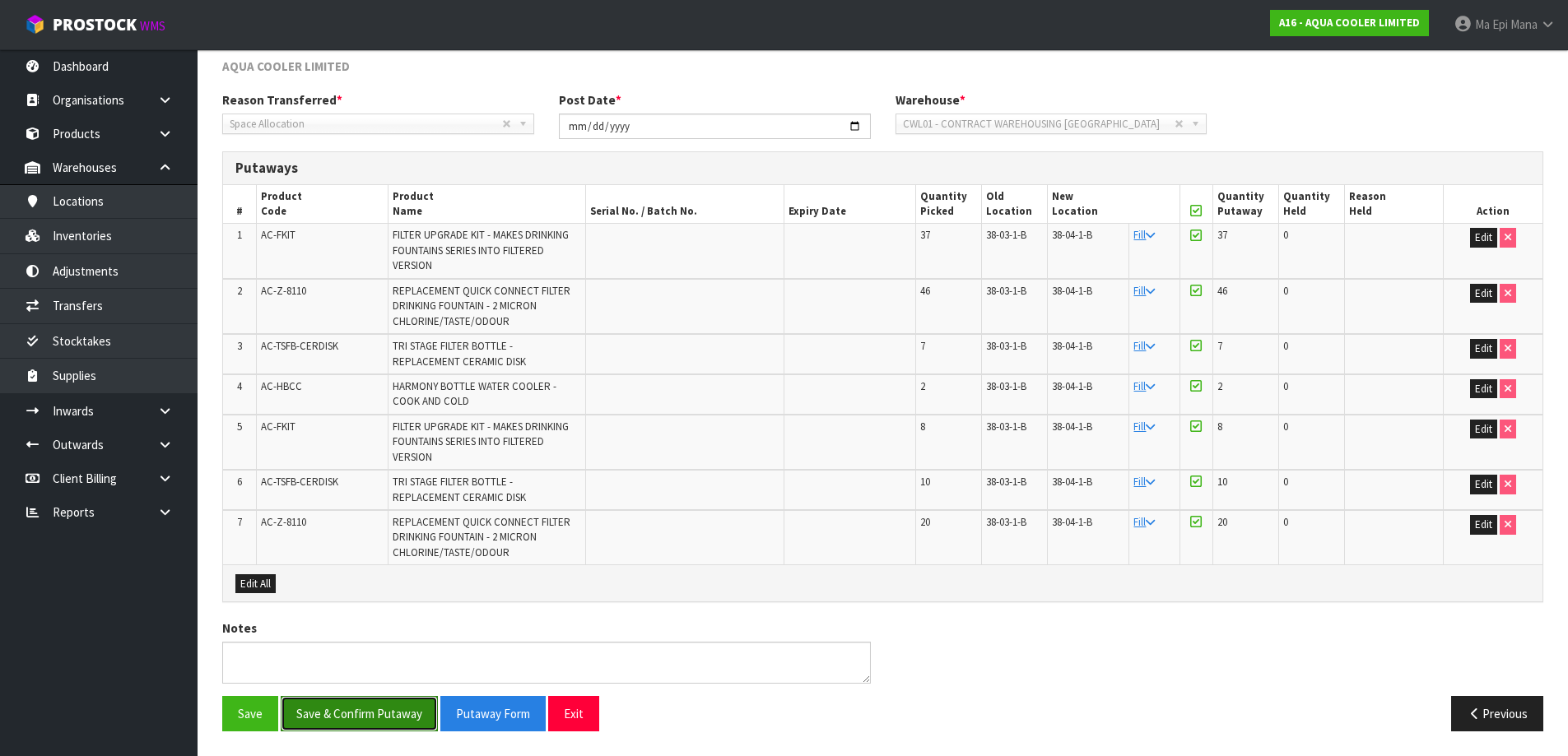
click at [375, 706] on button "Save & Confirm Putaway" at bounding box center [360, 713] width 158 height 35
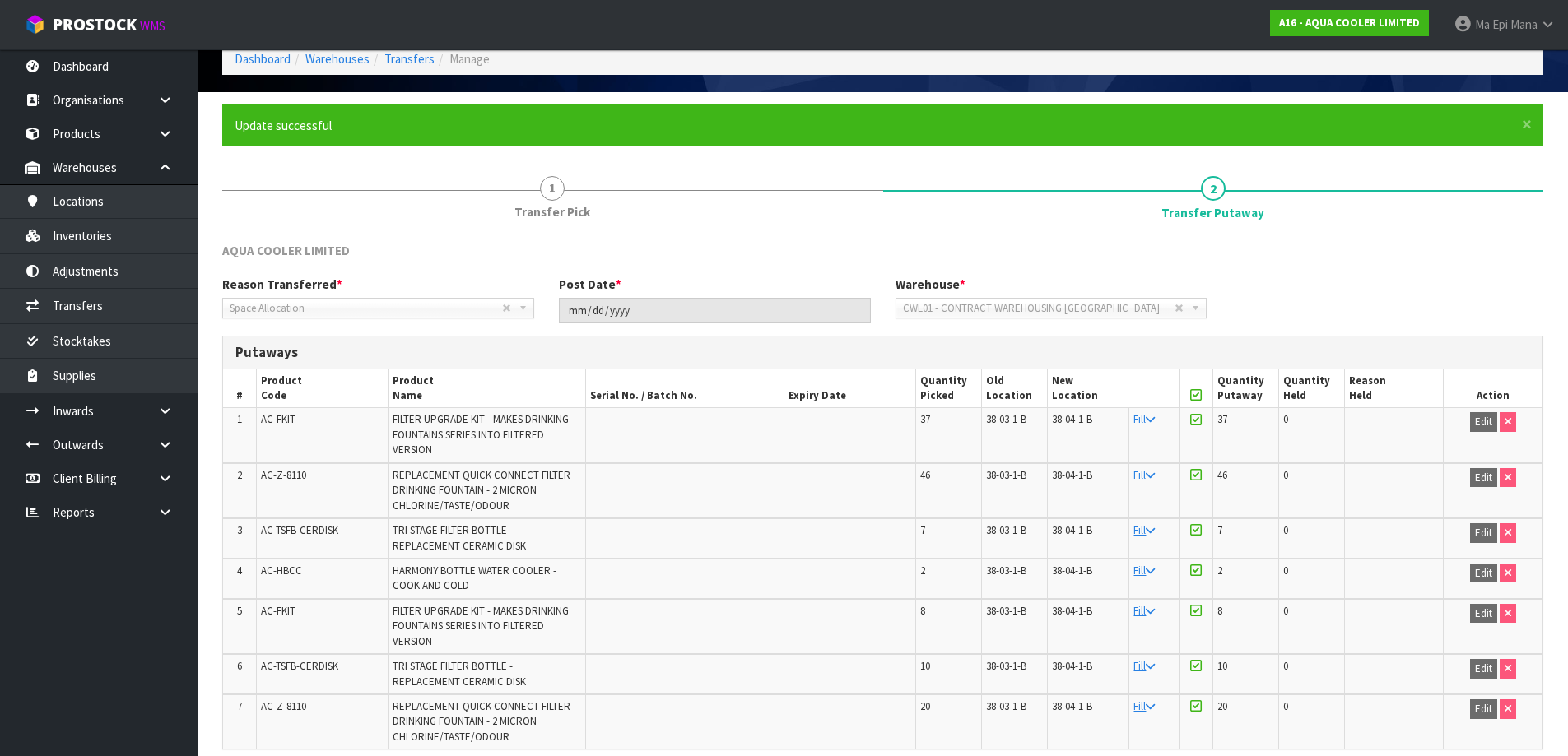
scroll to position [229, 0]
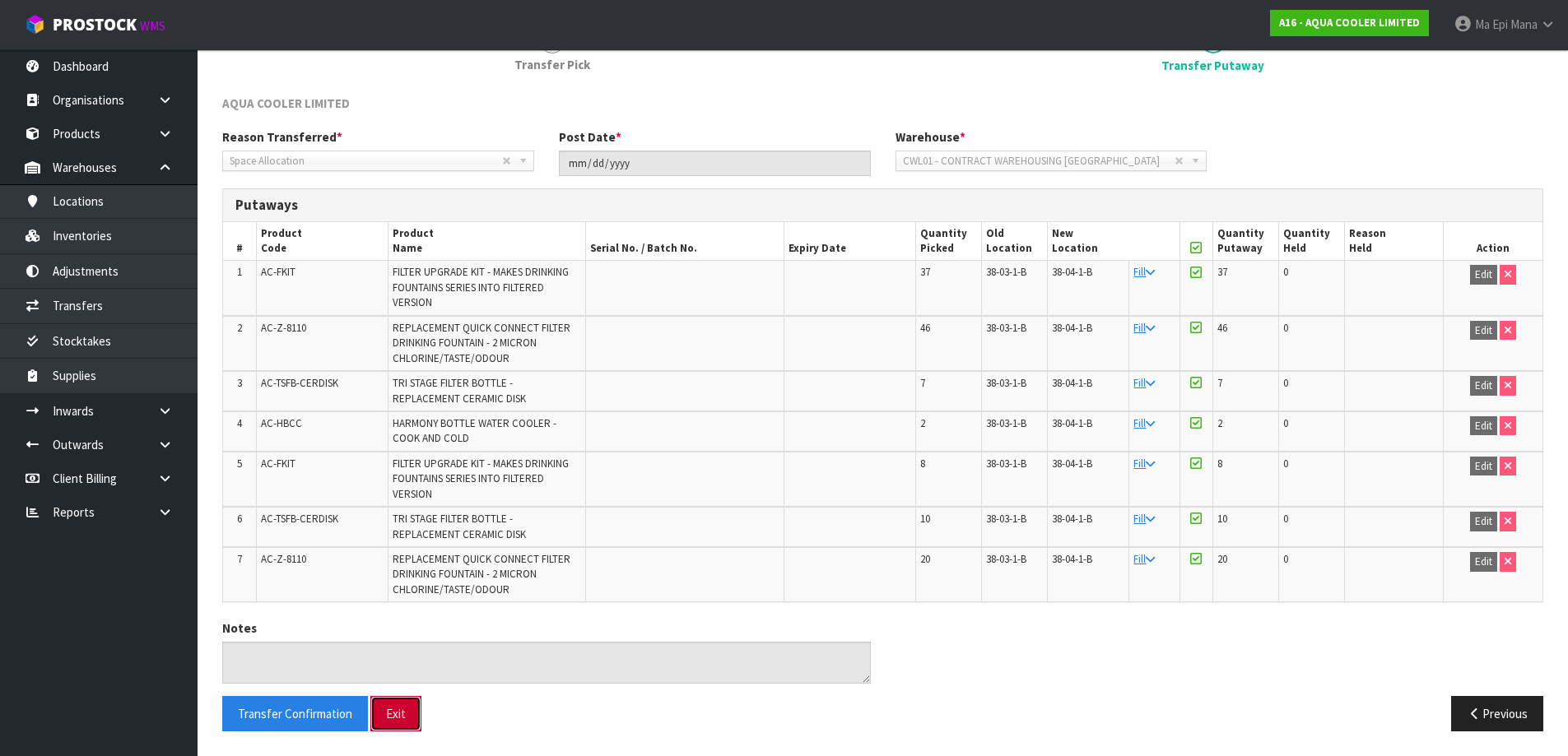
click at [399, 713] on button "Exit" at bounding box center [396, 713] width 51 height 35
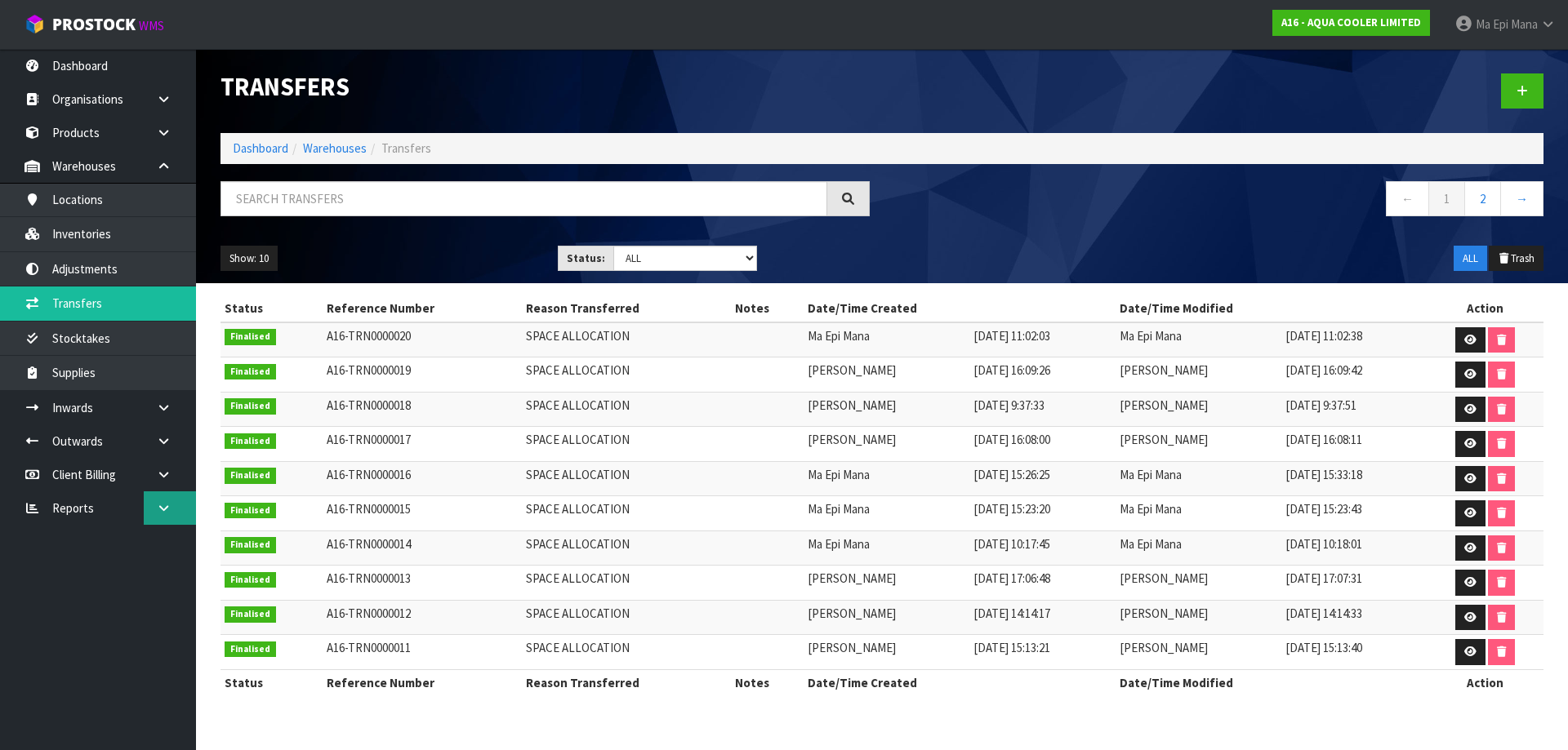
click at [149, 505] on link at bounding box center [170, 508] width 53 height 33
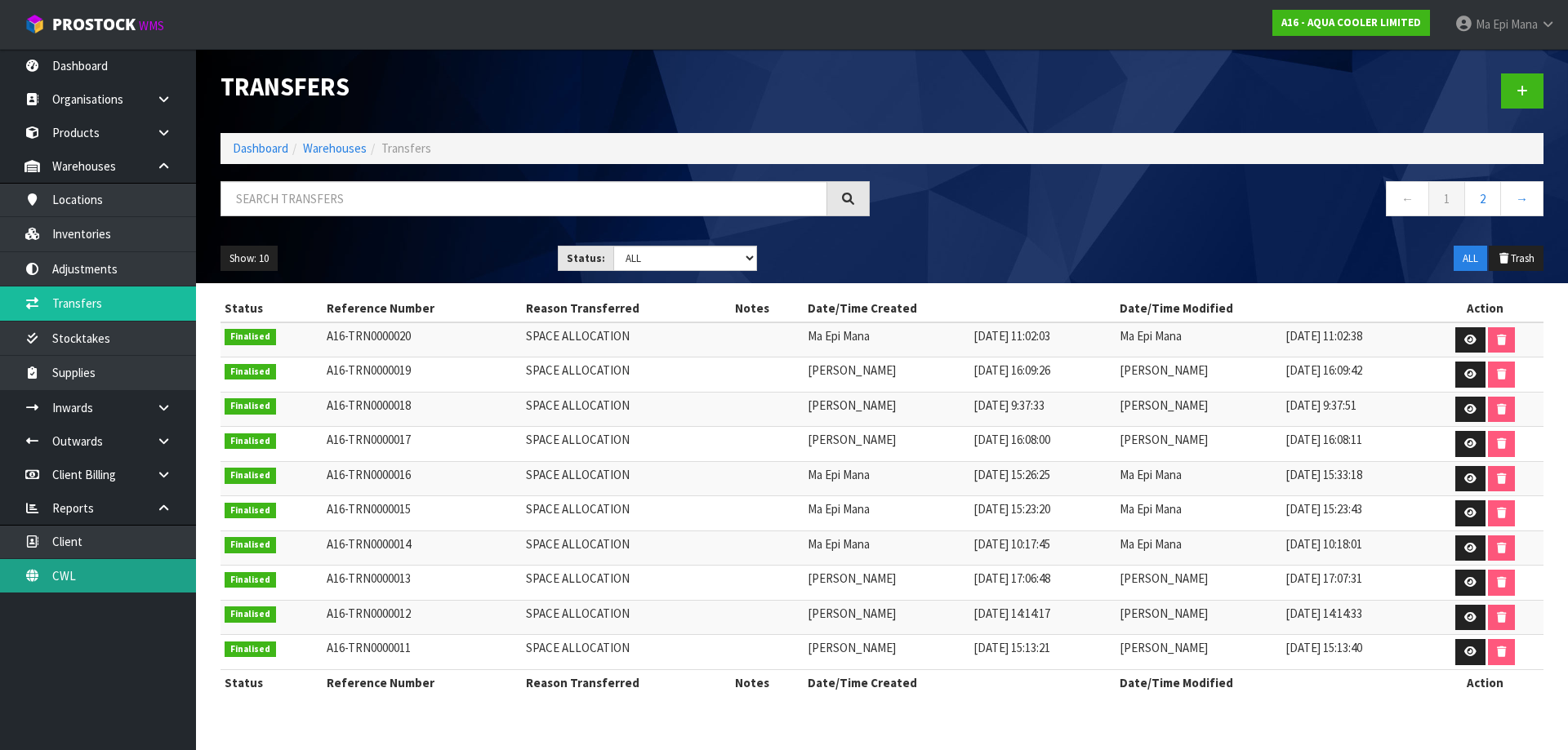
click at [92, 584] on link "CWL" at bounding box center [98, 575] width 196 height 33
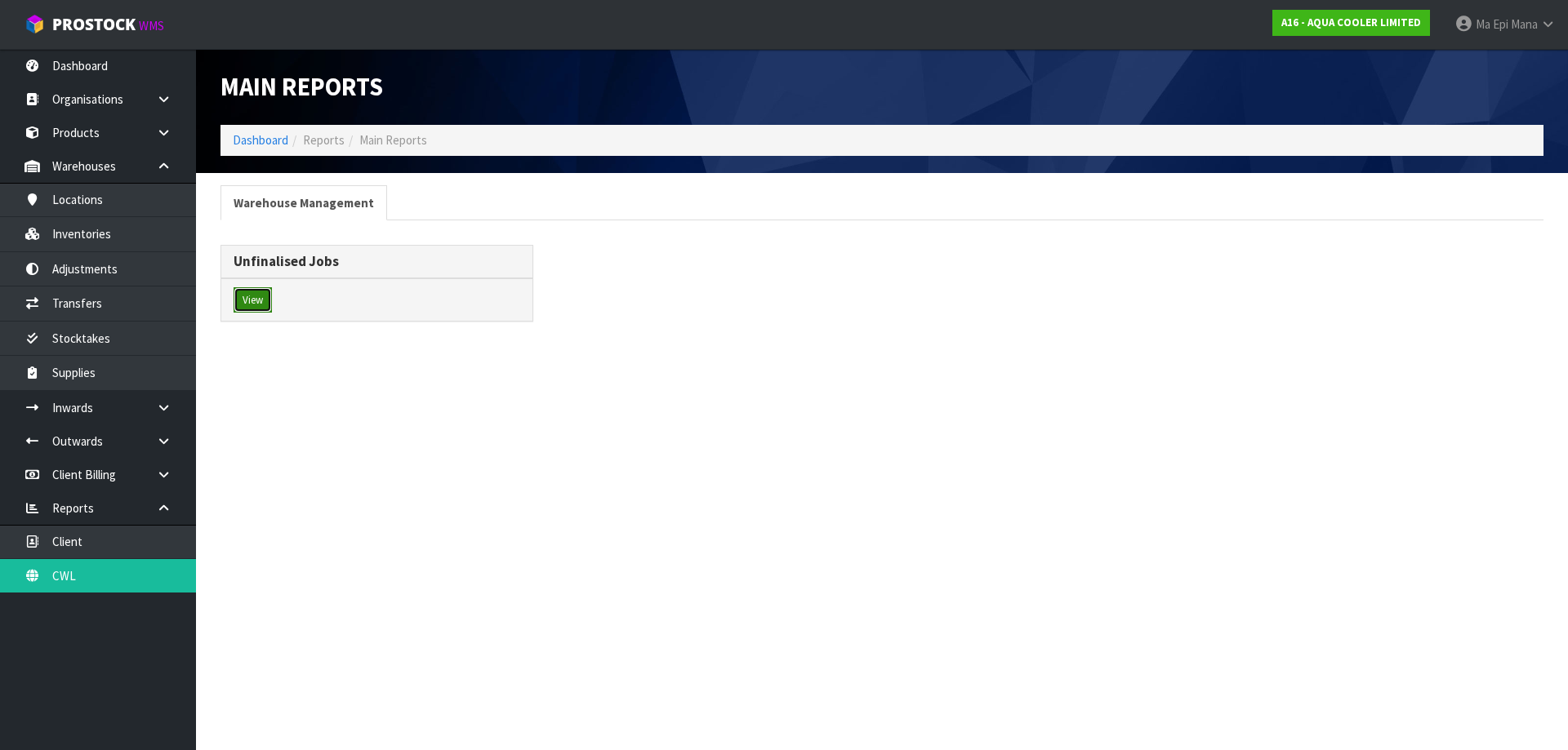
click at [262, 289] on button "View" at bounding box center [252, 300] width 38 height 26
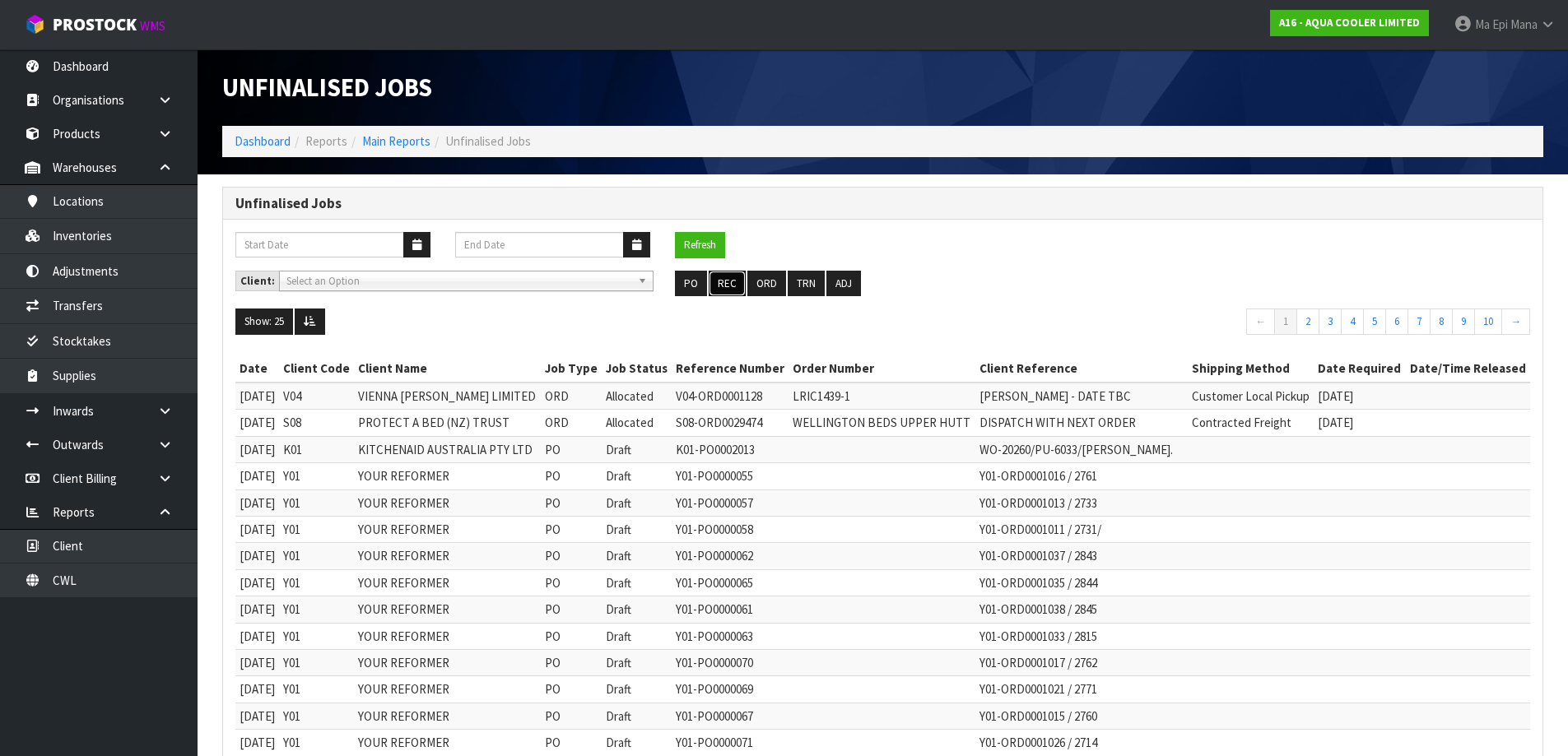
click at [726, 278] on button "REC" at bounding box center [727, 283] width 37 height 27
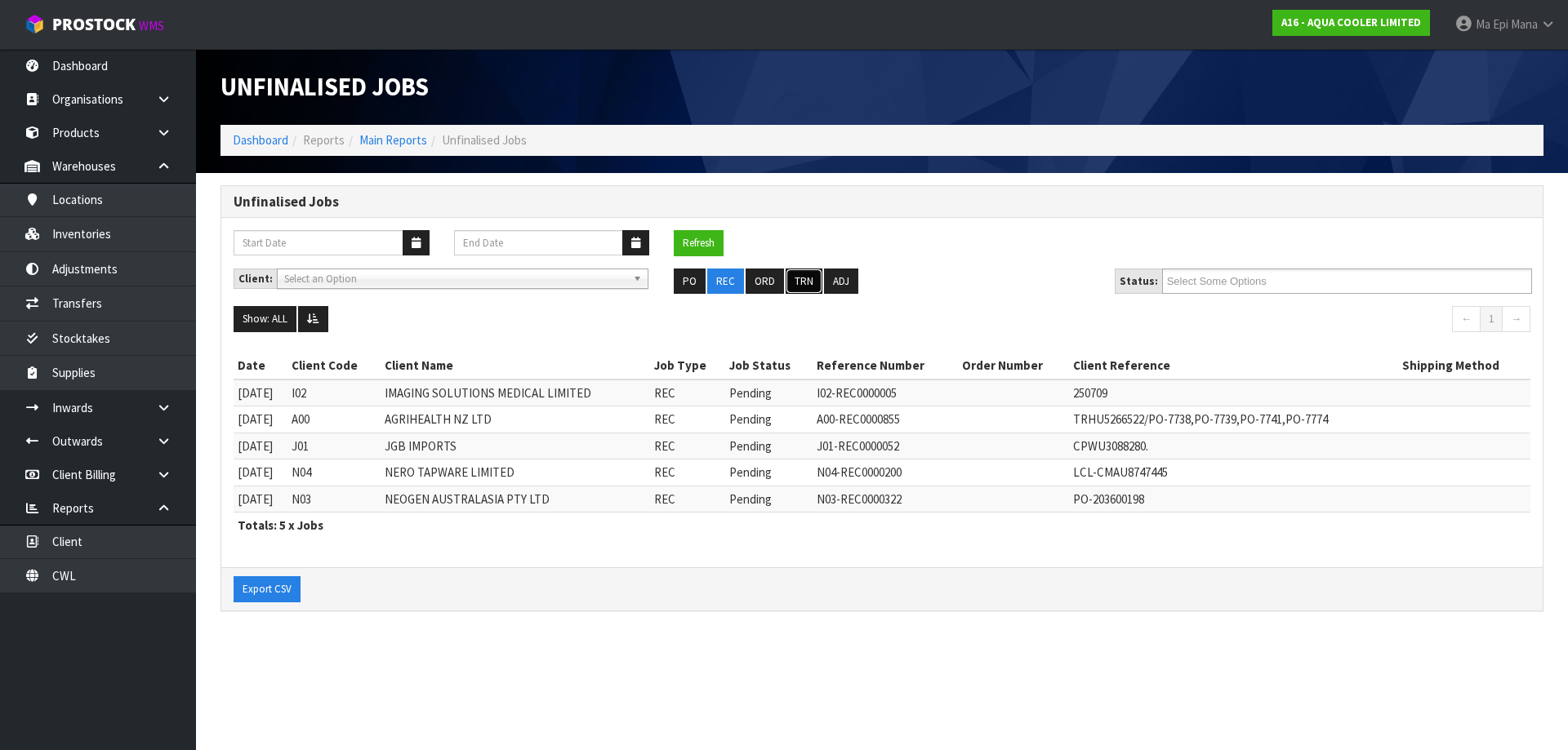
click at [798, 283] on button "TRN" at bounding box center [804, 281] width 37 height 26
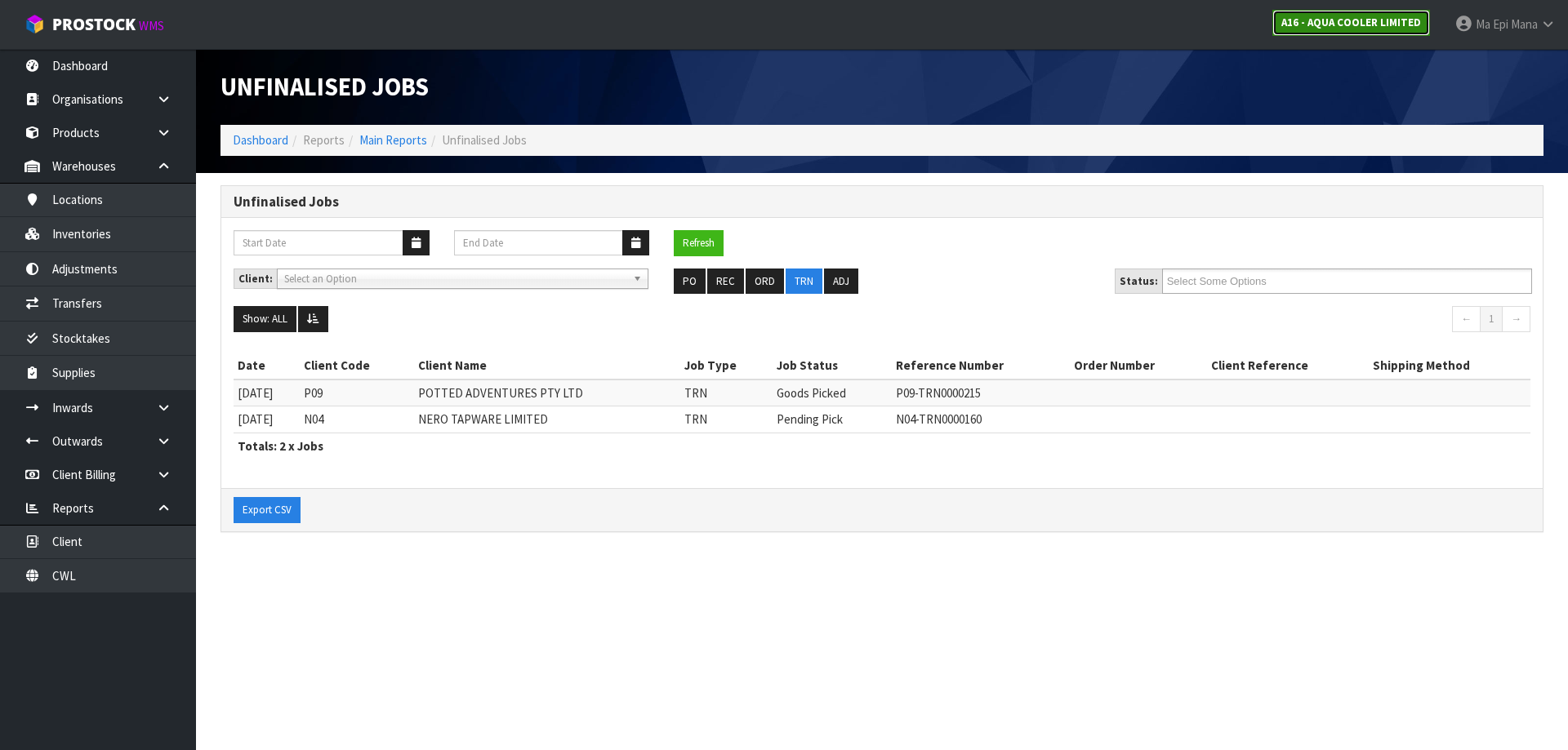
click at [1371, 22] on strong "A16 - AQUA COOLER LIMITED" at bounding box center [1351, 22] width 139 height 14
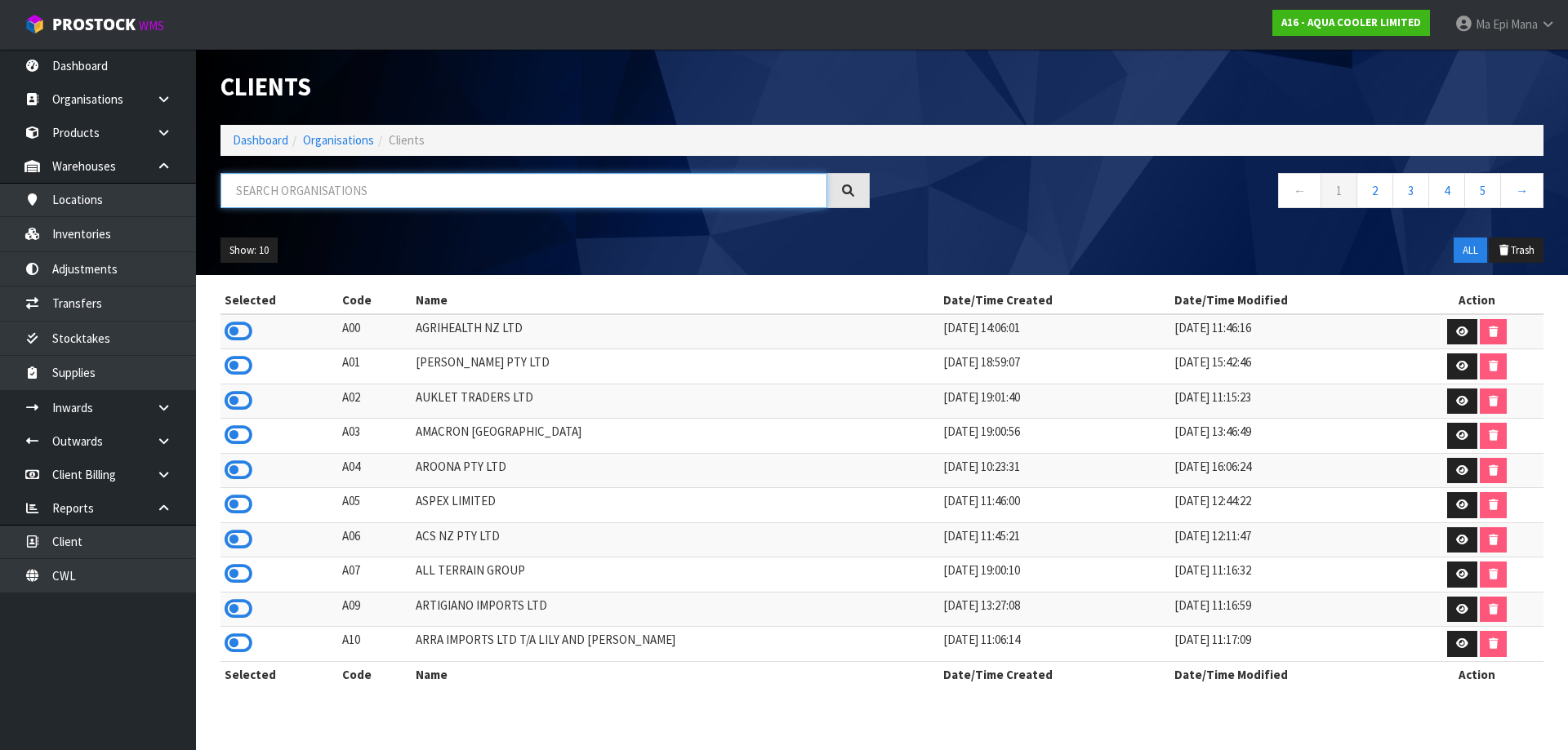
click at [556, 193] on input "text" at bounding box center [524, 190] width 606 height 35
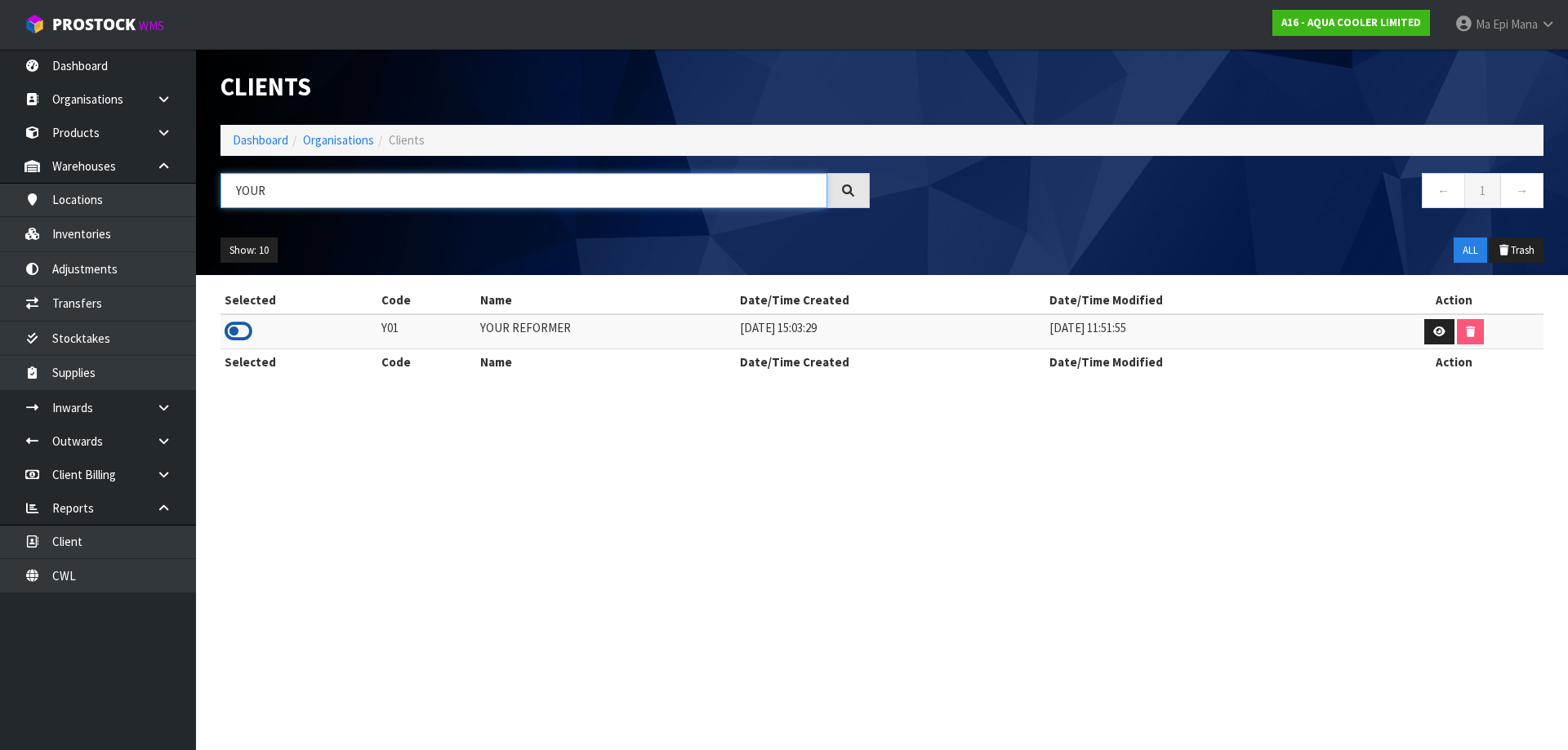
type input "YOUR"
click at [243, 327] on icon at bounding box center [238, 331] width 28 height 25
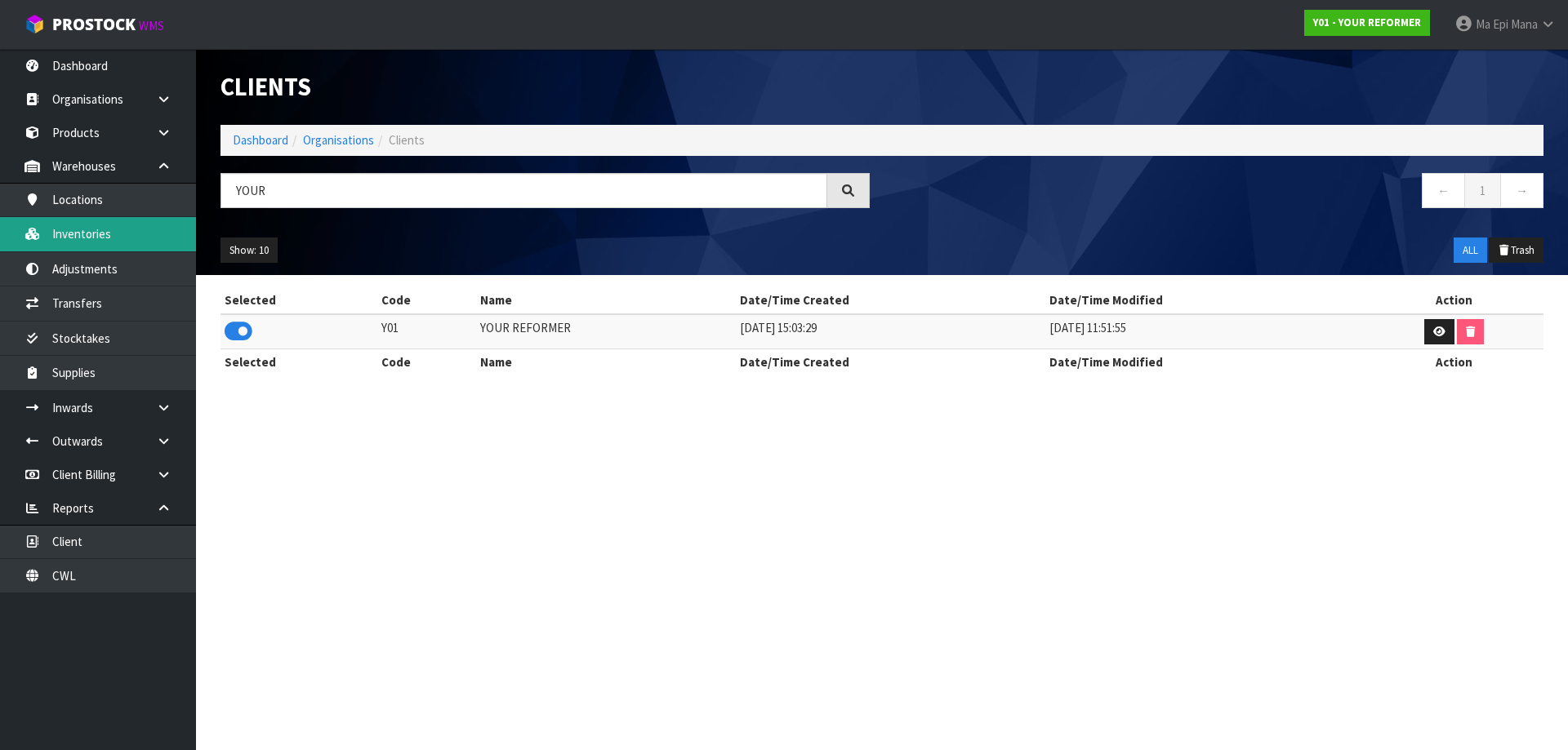
click at [133, 240] on link "Inventories" at bounding box center [98, 234] width 196 height 33
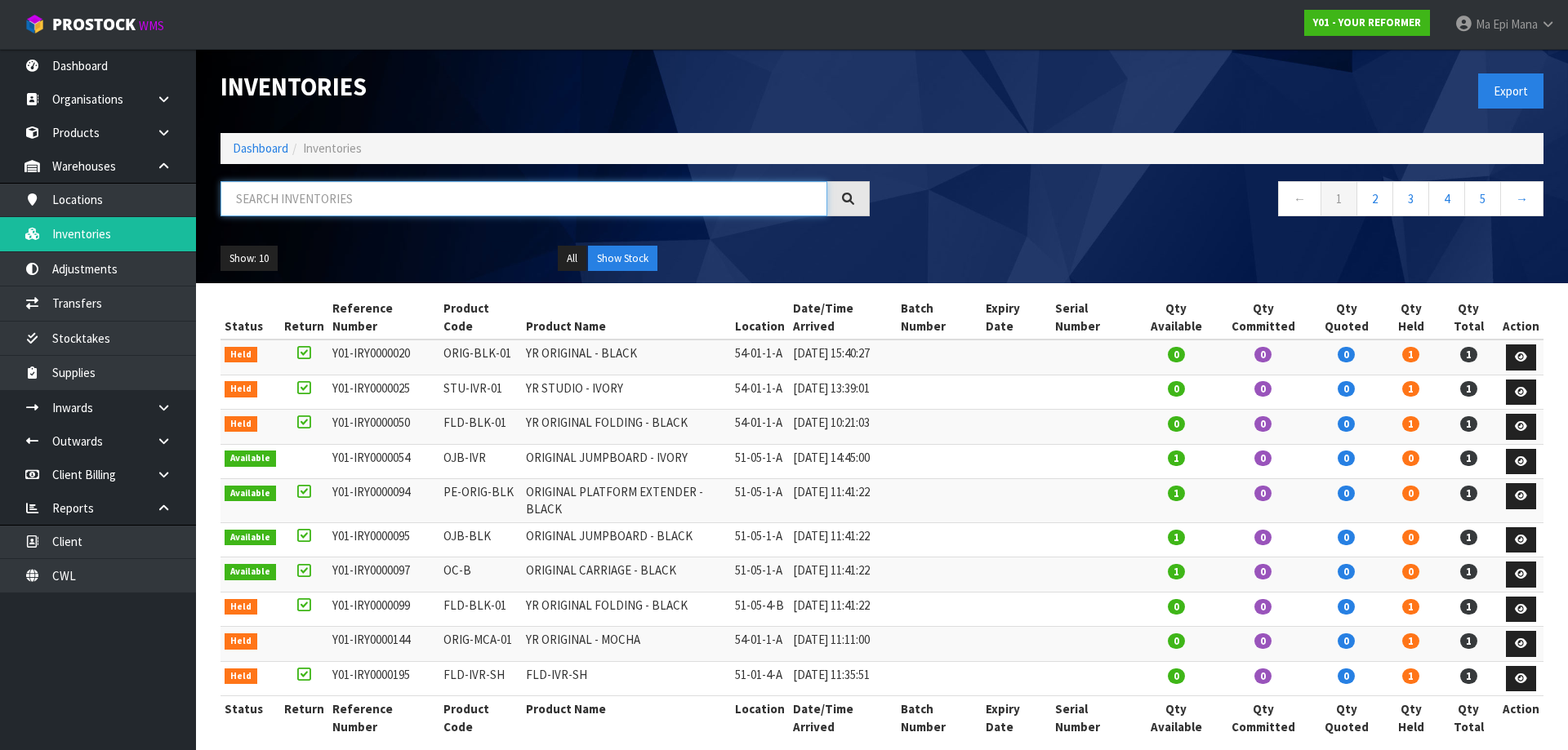
click at [268, 206] on input "text" at bounding box center [524, 198] width 606 height 35
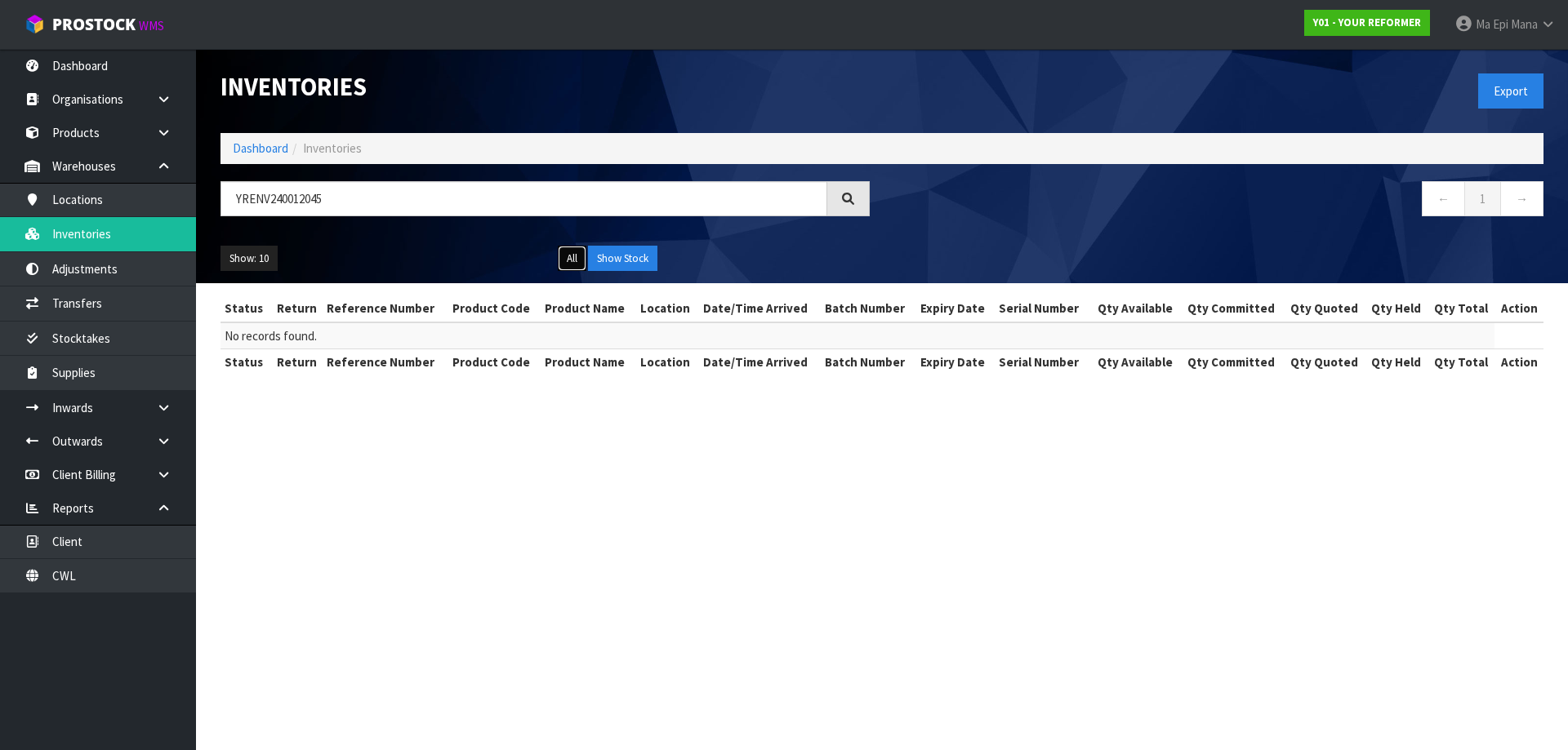
click at [573, 249] on button "All" at bounding box center [572, 258] width 29 height 26
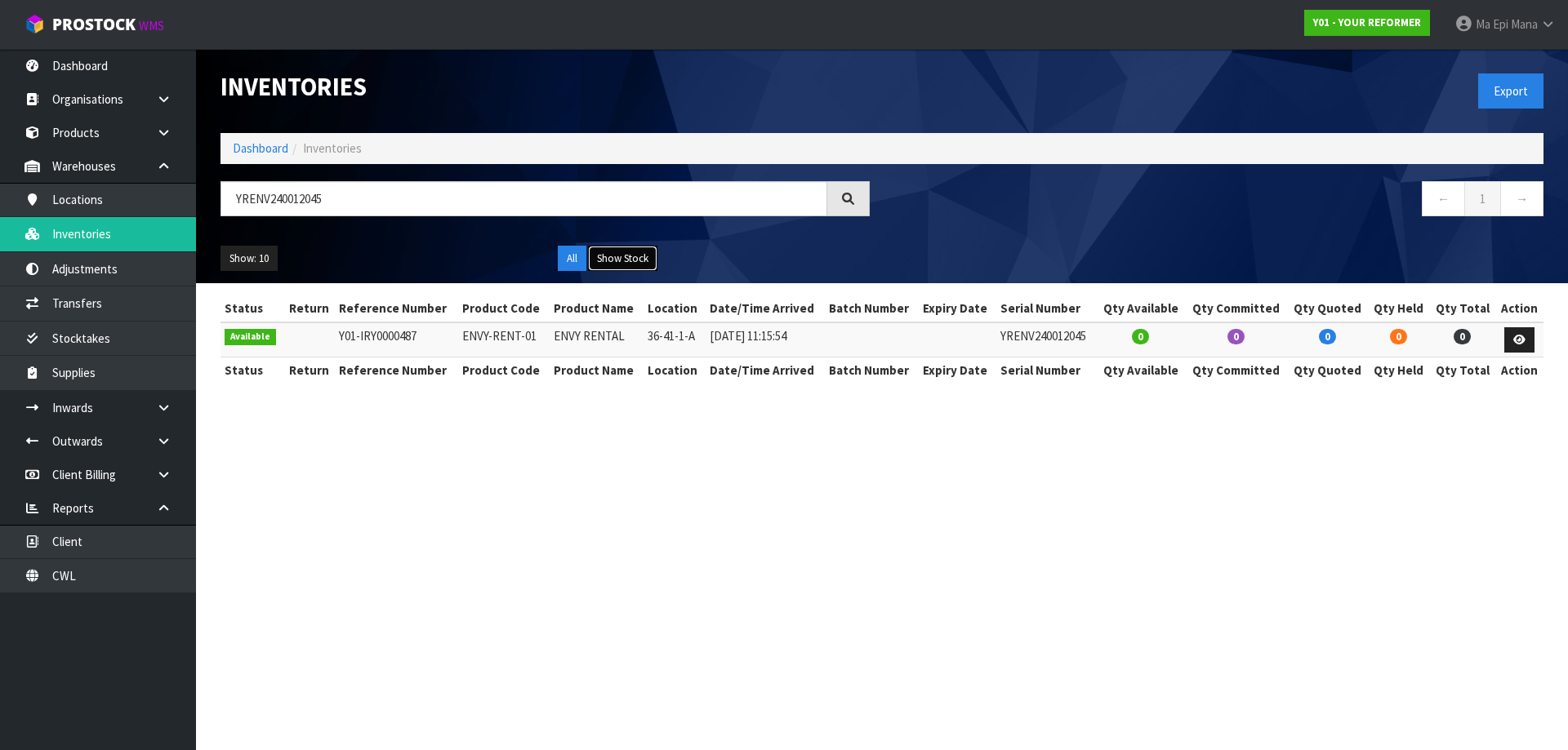
click at [621, 253] on button "Show Stock" at bounding box center [623, 258] width 70 height 26
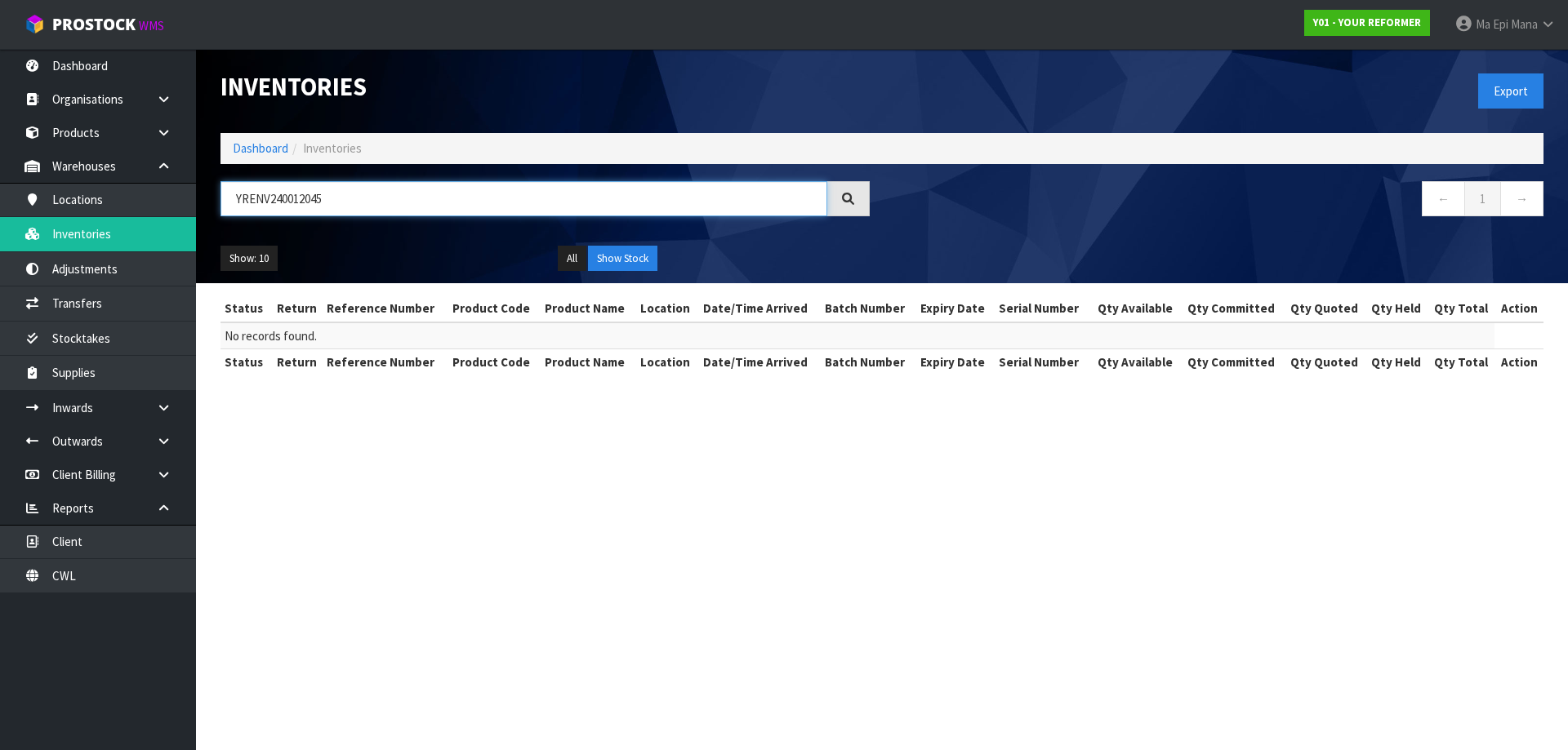
click at [339, 195] on input "YRENV240012045" at bounding box center [524, 198] width 606 height 35
type input "YRENV240011452"
click at [566, 262] on button "All" at bounding box center [572, 258] width 29 height 26
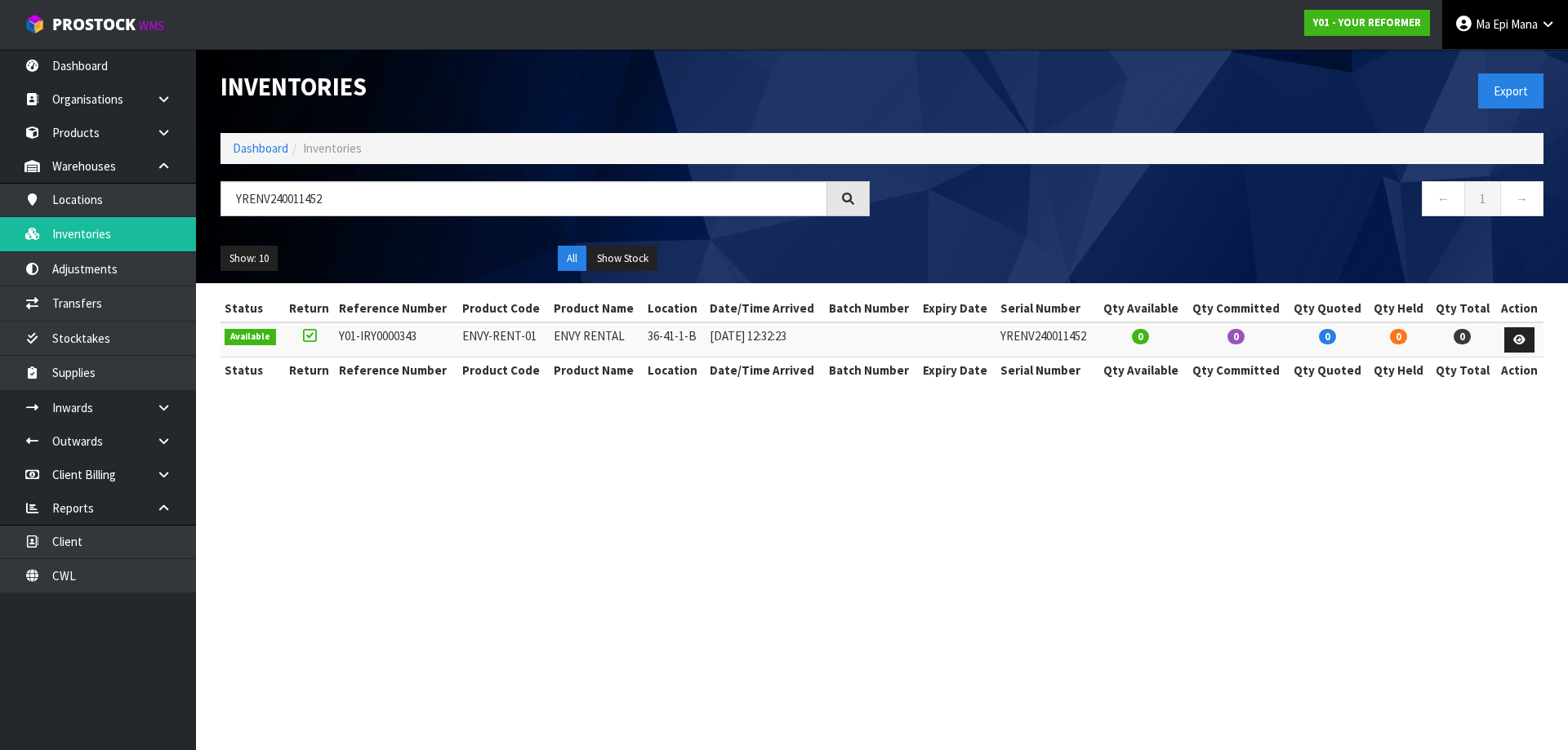
click at [1503, 21] on span "Ma Epi" at bounding box center [1492, 24] width 32 height 15
click at [1476, 58] on link "Logout" at bounding box center [1503, 65] width 129 height 22
